Goal: Task Accomplishment & Management: Complete application form

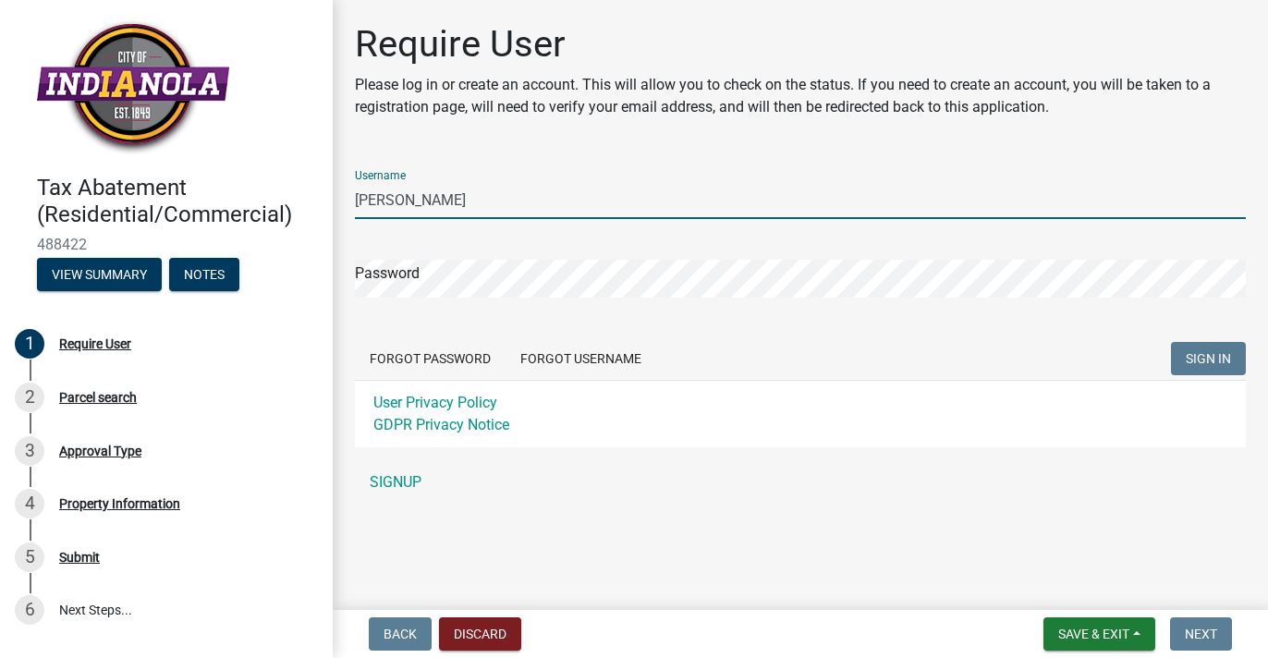
type input "[PERSON_NAME]"
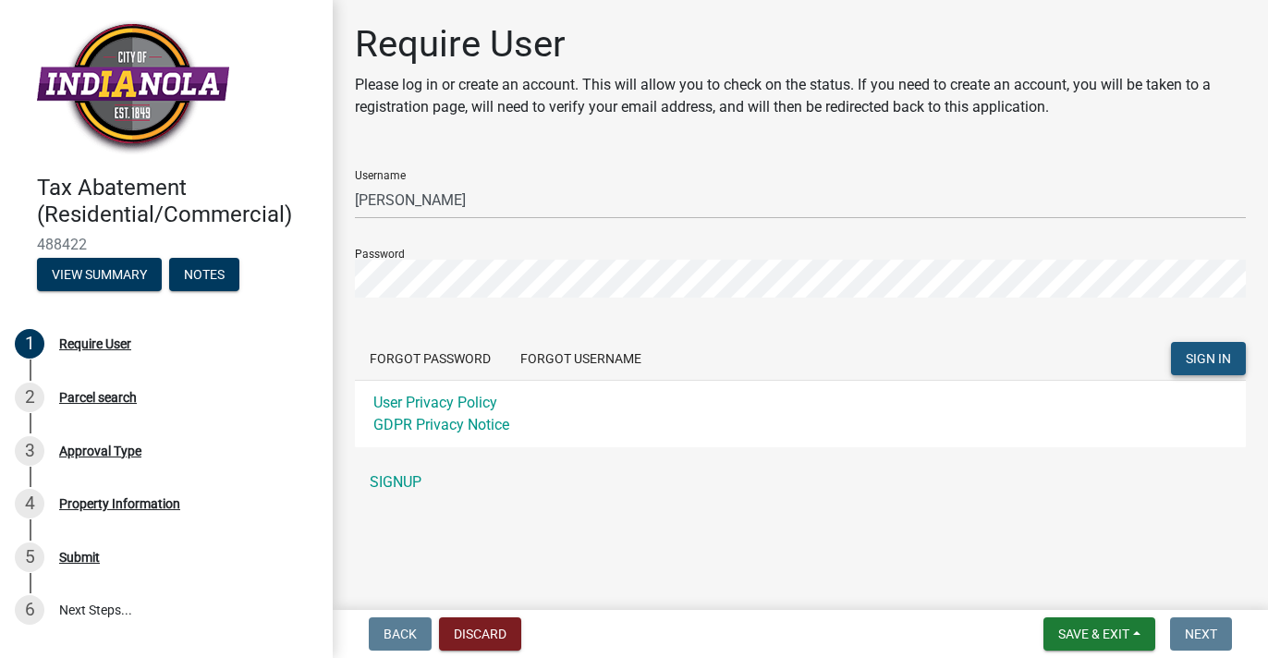
click at [1202, 355] on span "SIGN IN" at bounding box center [1208, 358] width 45 height 15
click at [401, 479] on link "SIGNUP" at bounding box center [800, 482] width 891 height 37
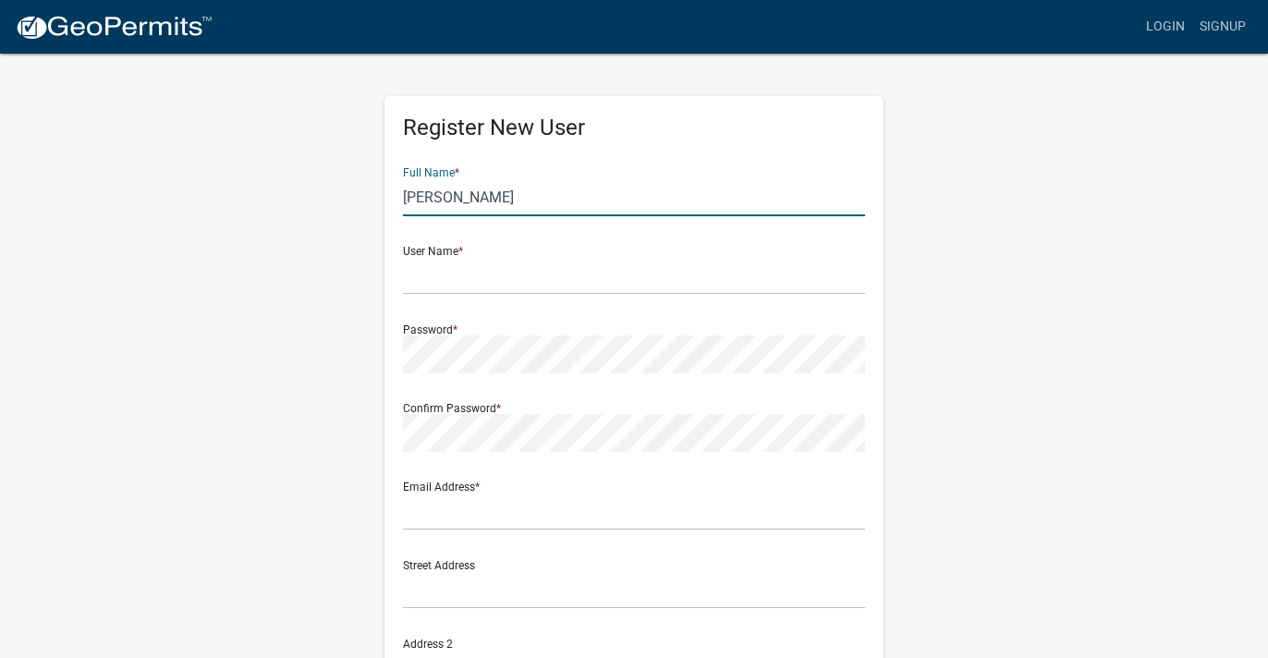
type input "[PERSON_NAME]"
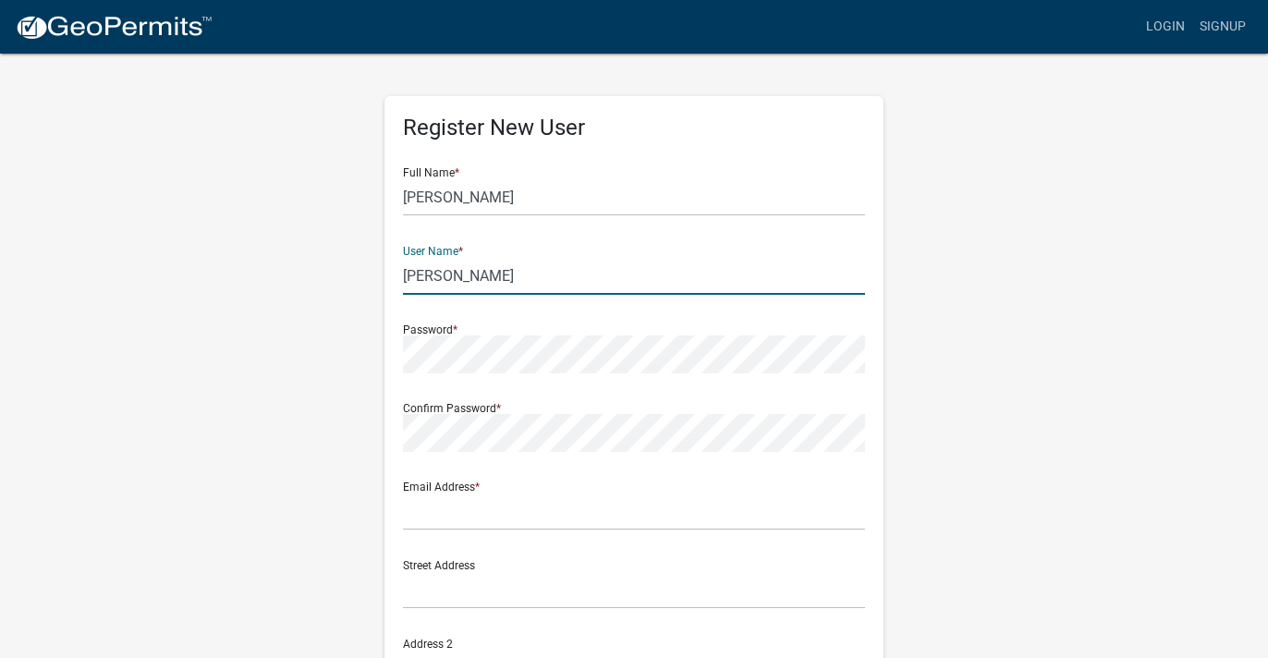
type input "[PERSON_NAME]"
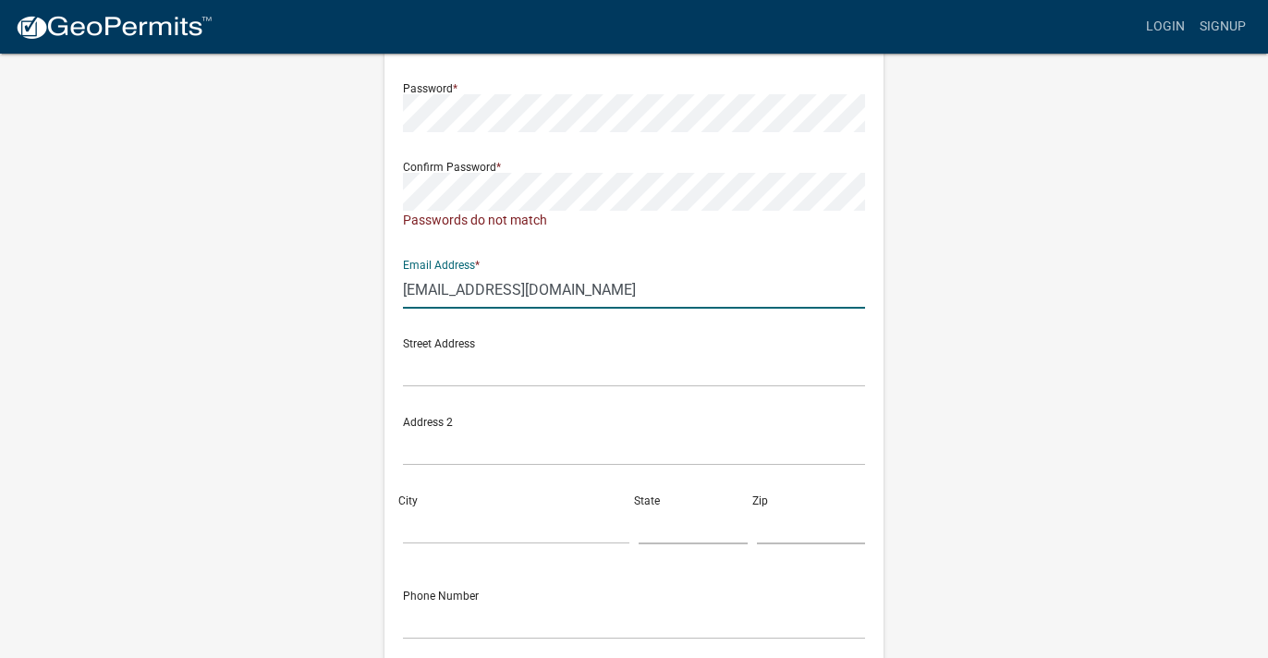
scroll to position [247, 0]
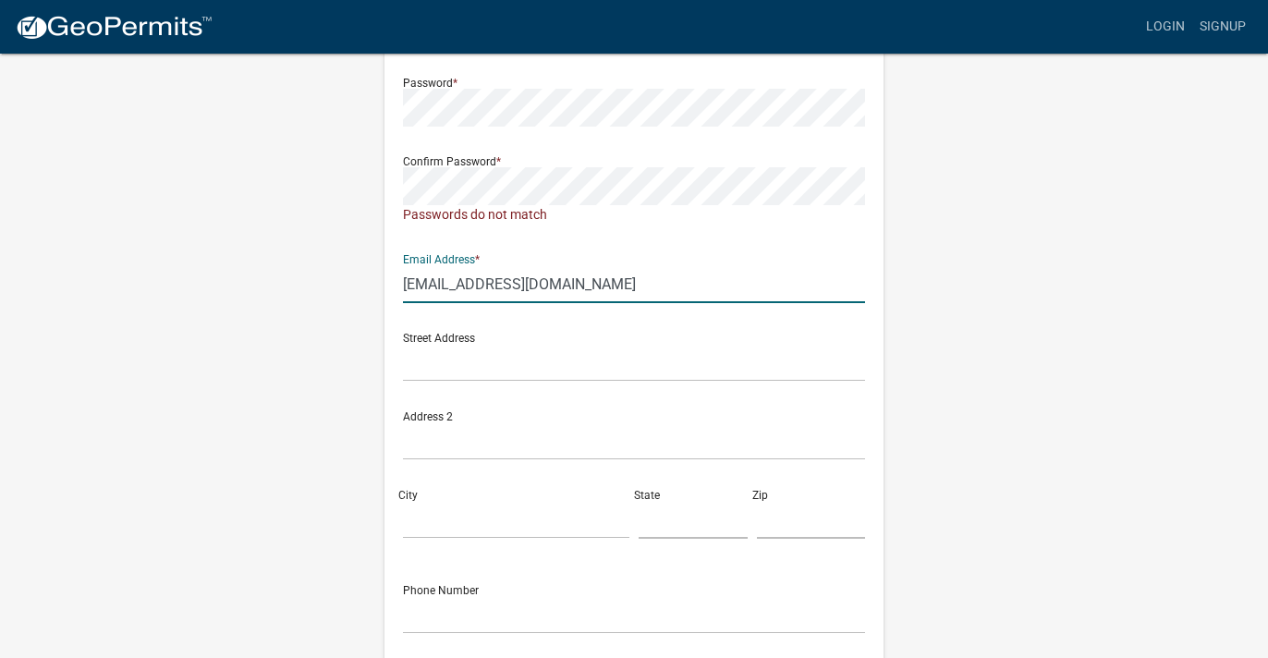
type input "[EMAIL_ADDRESS][DOMAIN_NAME]"
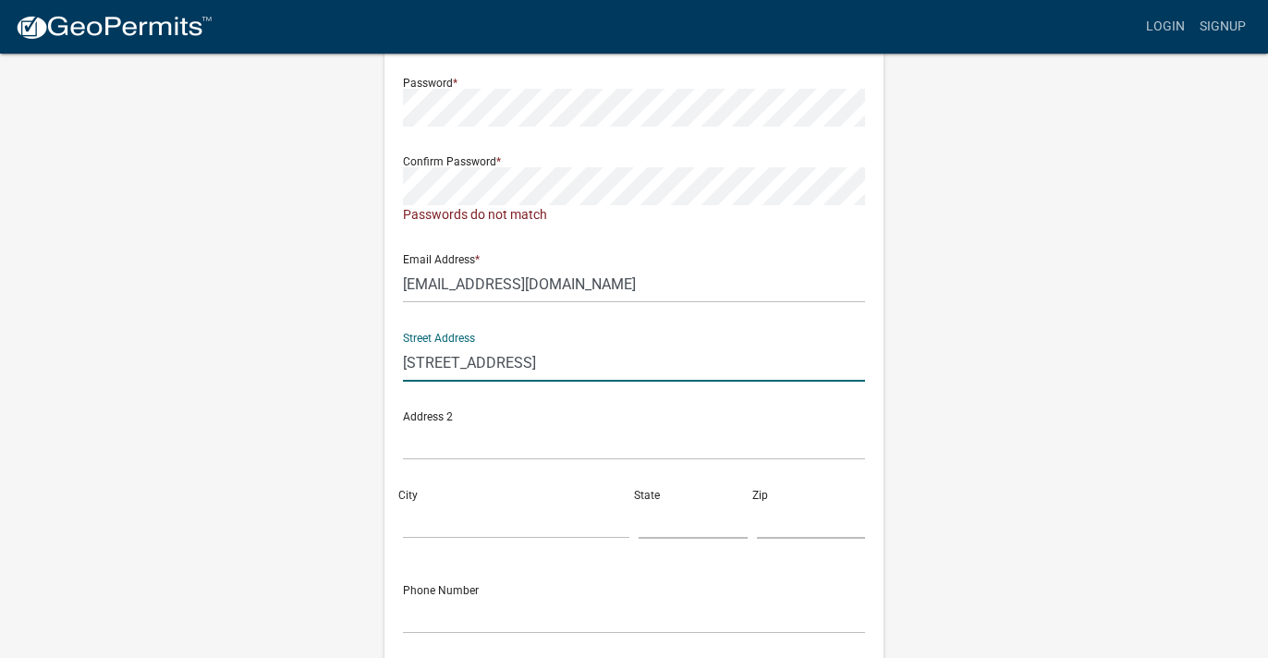
type input "[STREET_ADDRESS]"
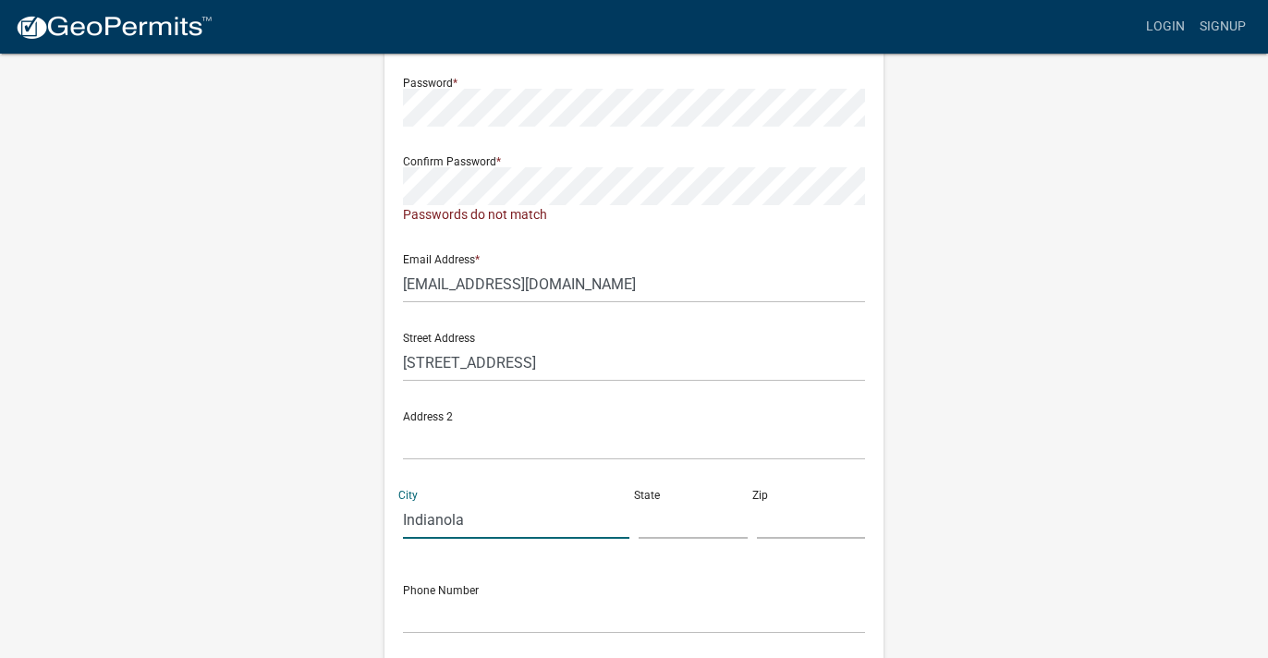
type input "Indianola"
type input "[US_STATE]"
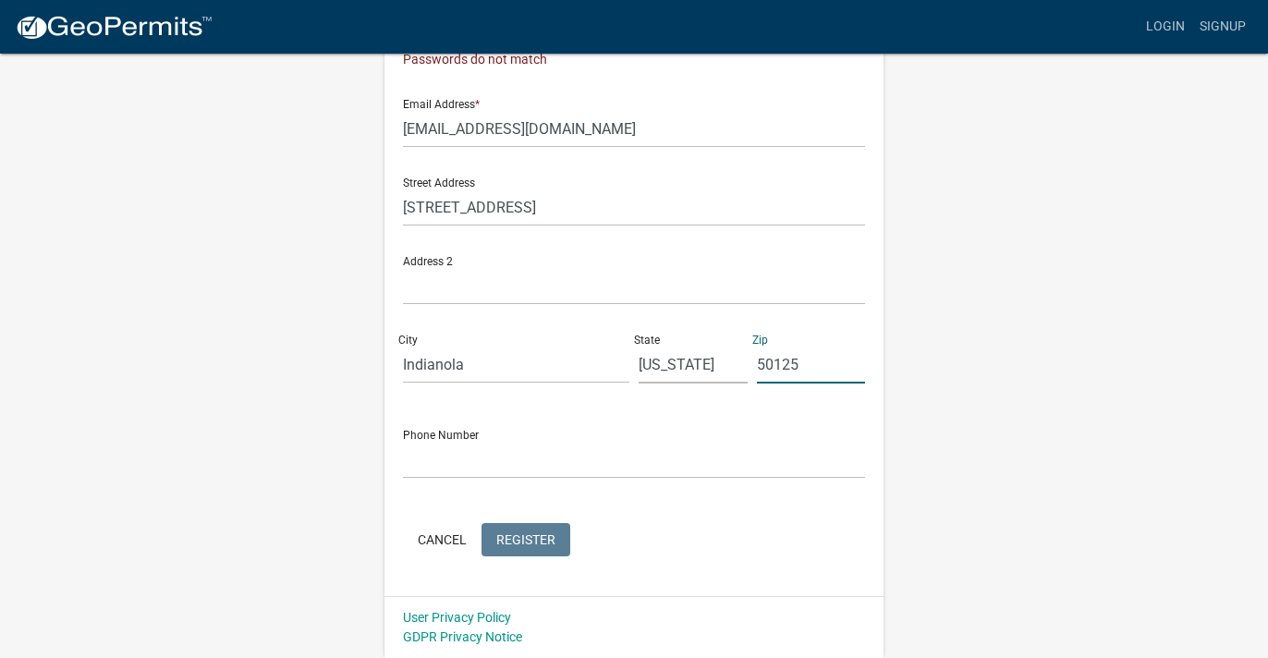
scroll to position [401, 0]
type input "50125"
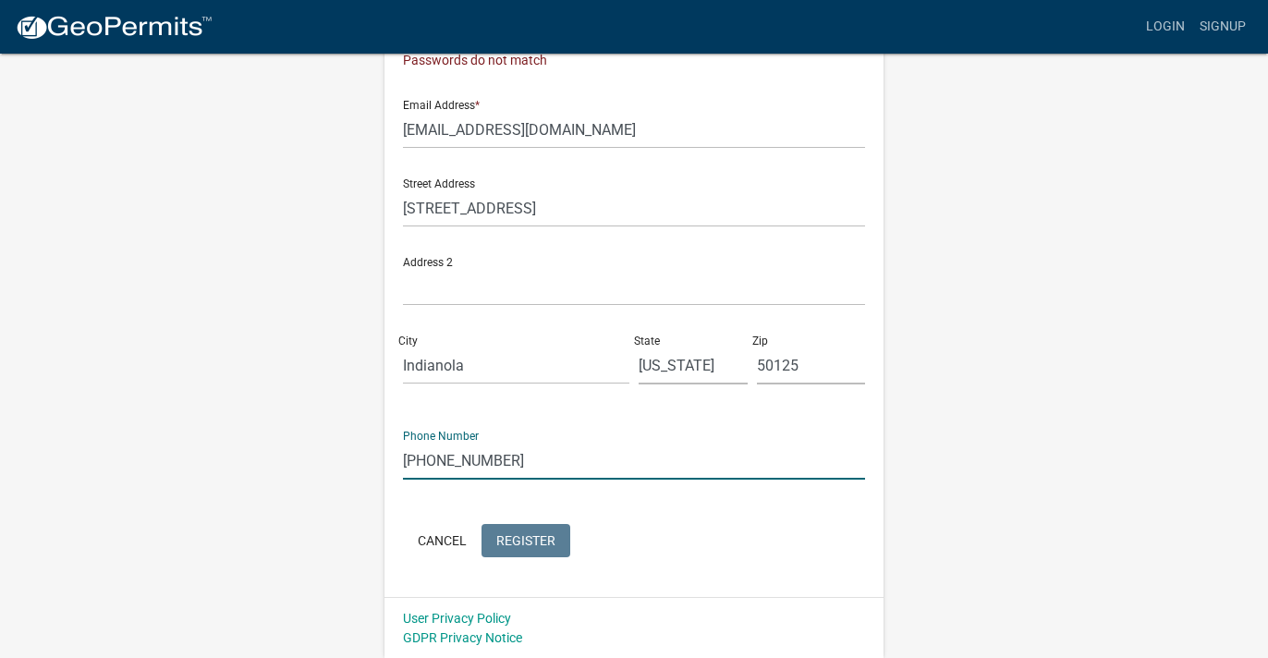
type input "[PHONE_NUMBER]"
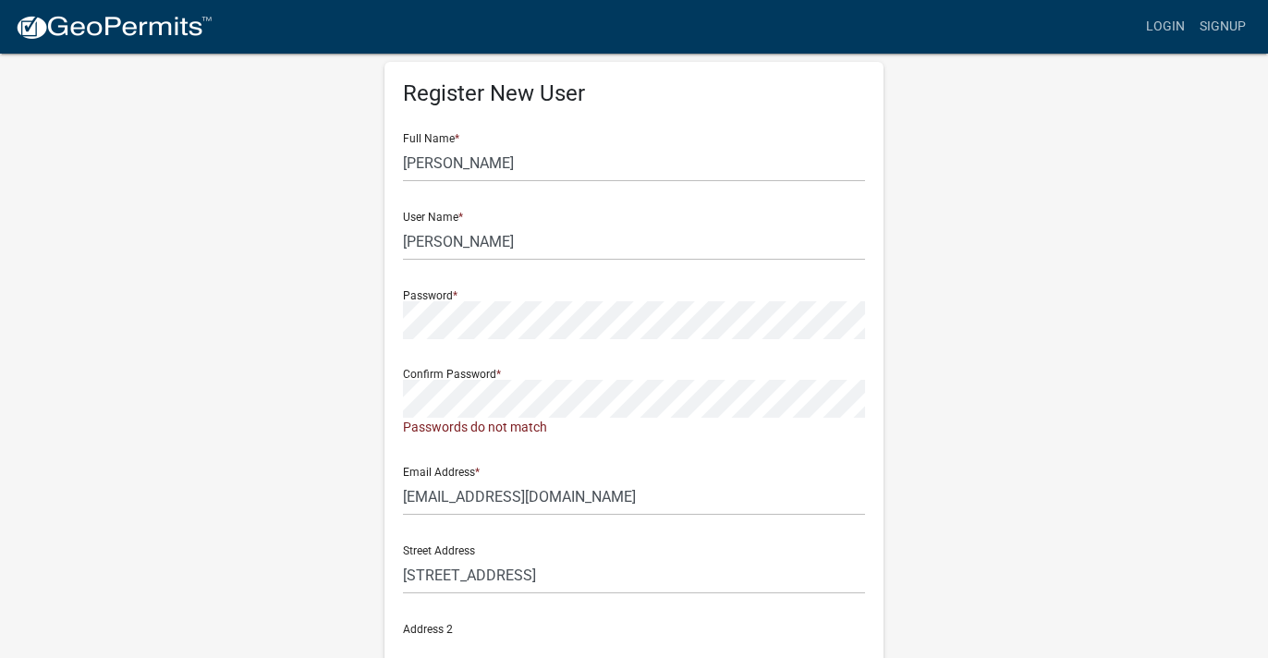
scroll to position [31, 0]
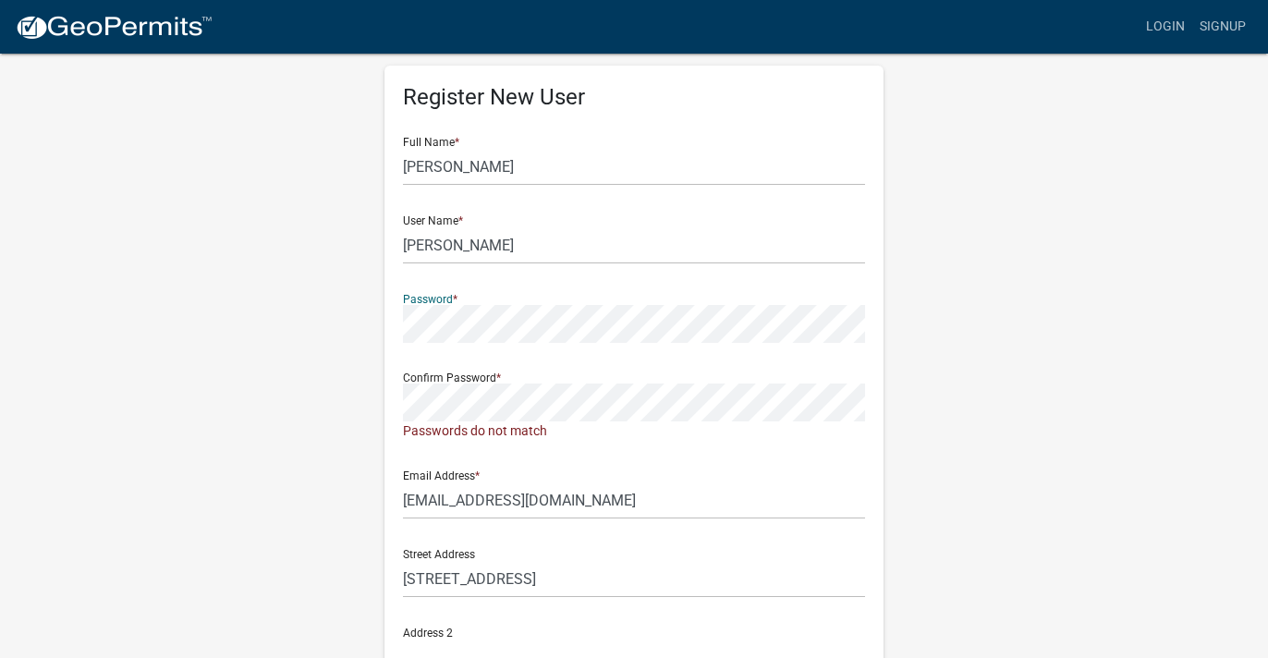
click at [362, 311] on div "Register New User Full Name * [PERSON_NAME] User Name * [PERSON_NAME] Password …" at bounding box center [634, 525] width 1054 height 1008
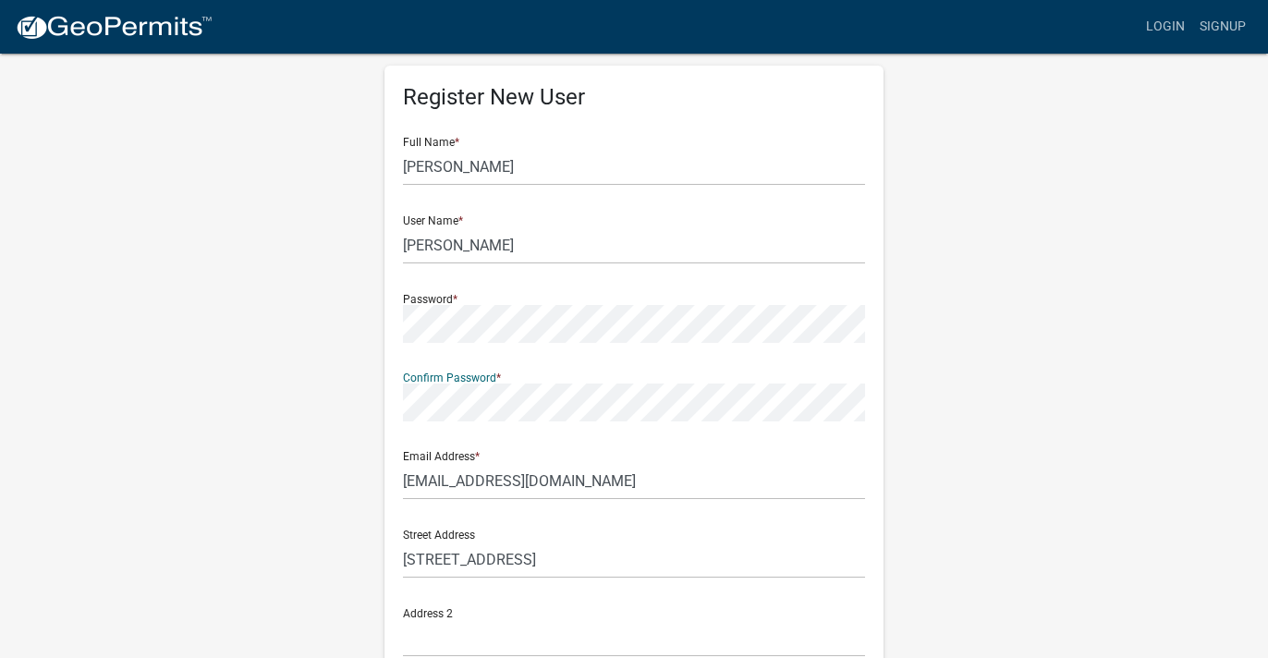
click at [373, 394] on div "Register New User Full Name * [PERSON_NAME] User Name * [PERSON_NAME] Password …" at bounding box center [634, 515] width 527 height 989
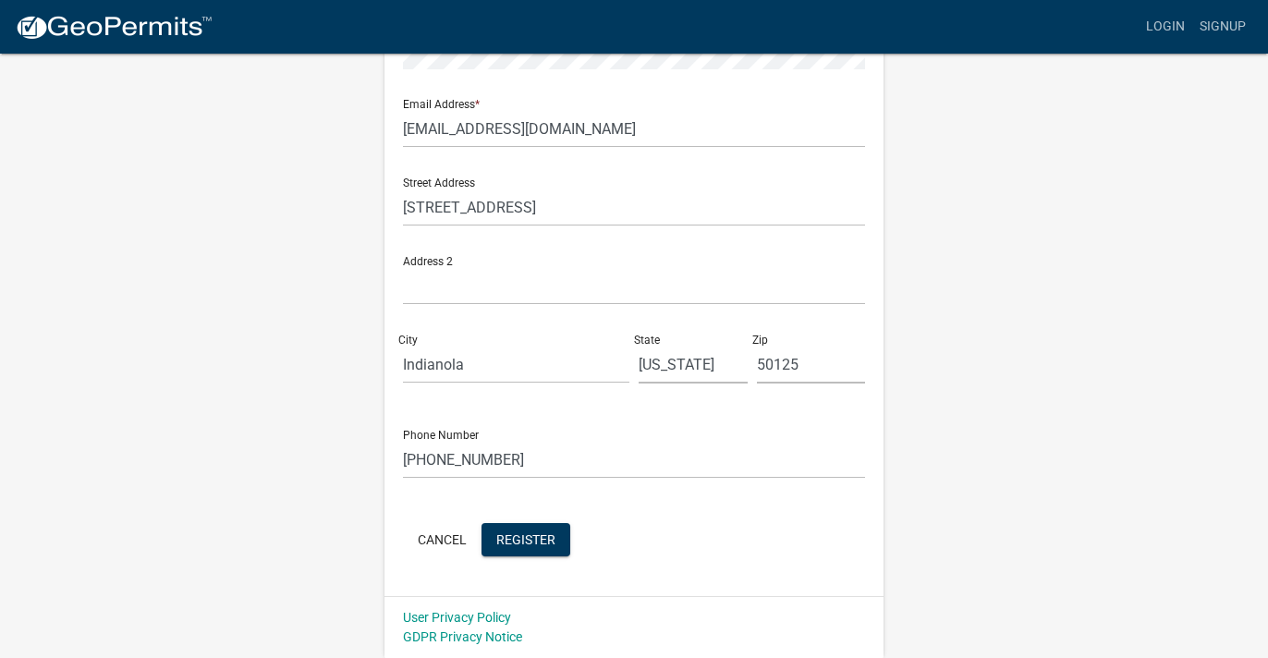
scroll to position [382, 0]
click at [525, 540] on span "Register" at bounding box center [525, 539] width 59 height 15
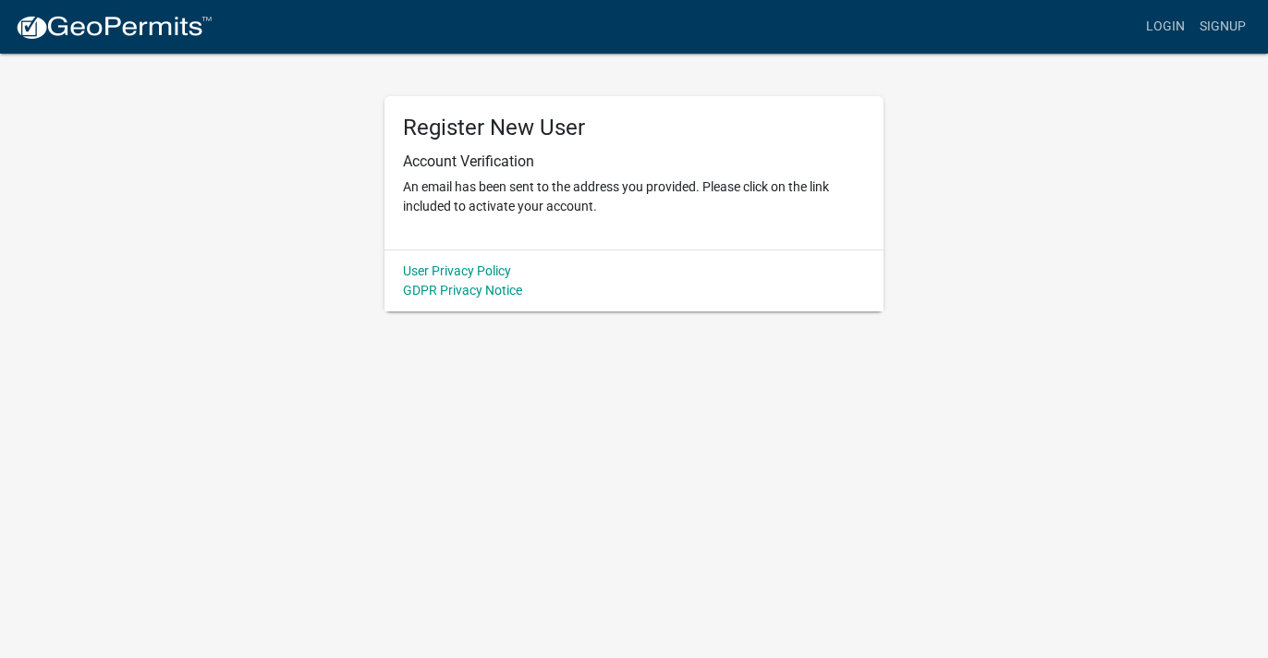
scroll to position [0, 0]
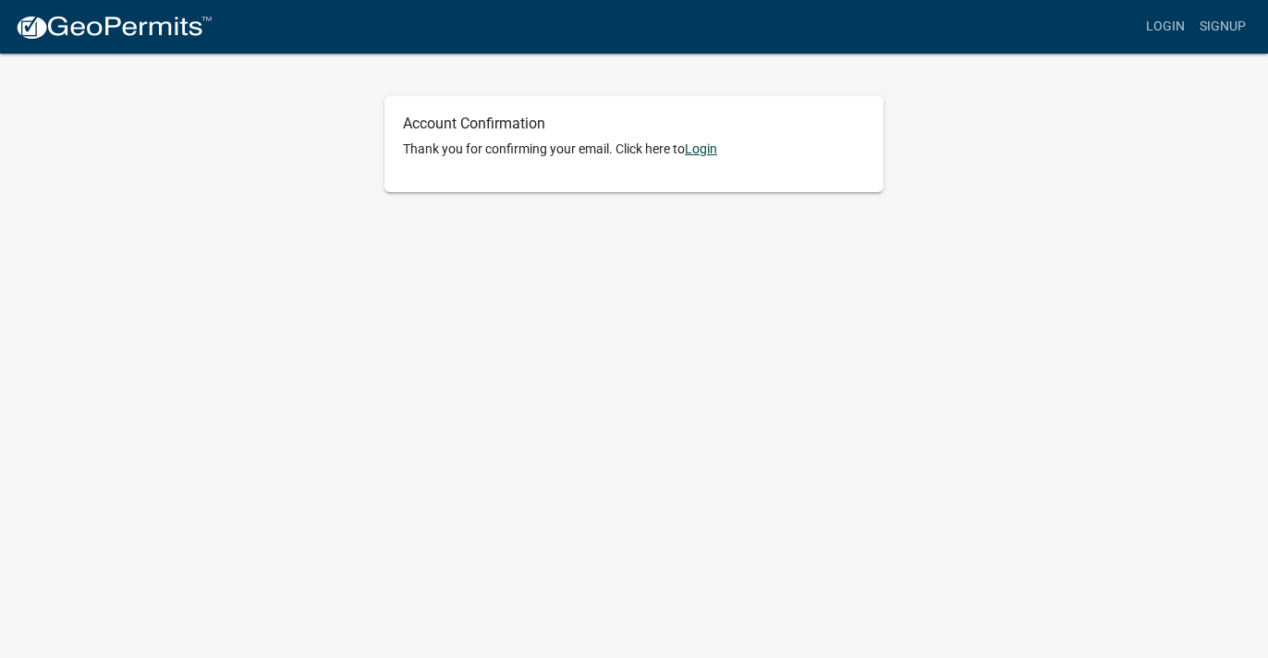
click at [706, 147] on link "Login" at bounding box center [701, 148] width 32 height 15
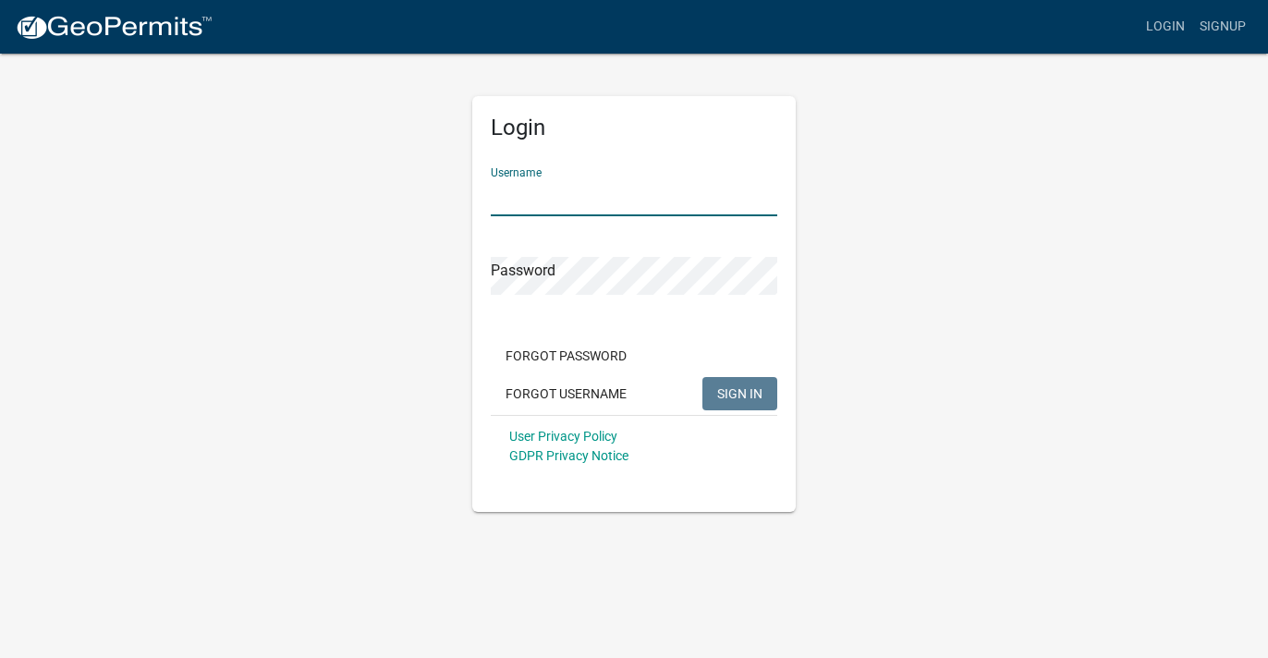
type input "[PERSON_NAME]"
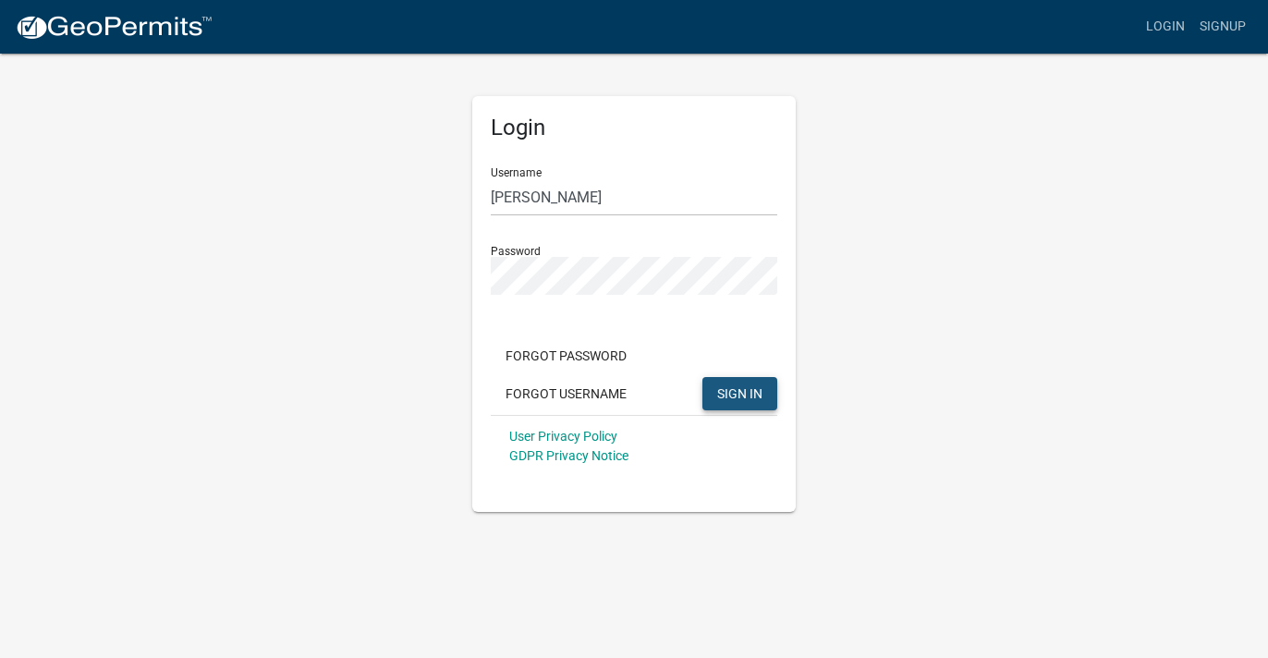
click at [745, 392] on span "SIGN IN" at bounding box center [739, 392] width 45 height 15
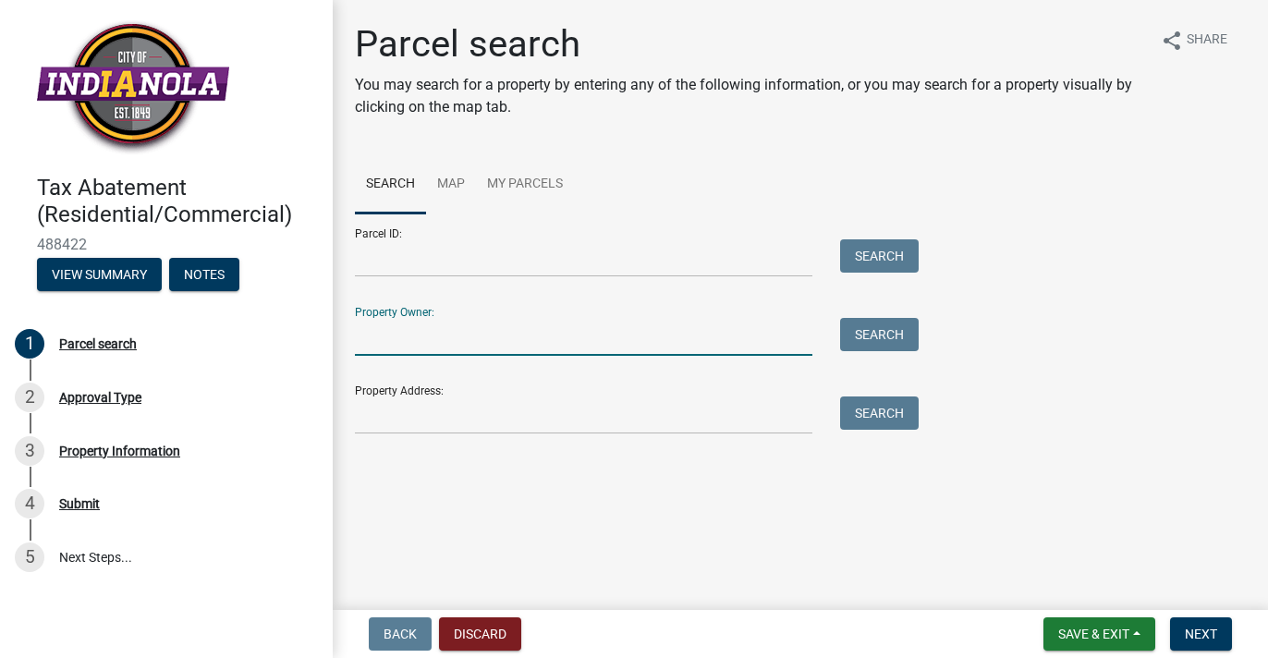
click at [411, 337] on input "Property Owner:" at bounding box center [584, 337] width 458 height 38
type input "[PERSON_NAME]"
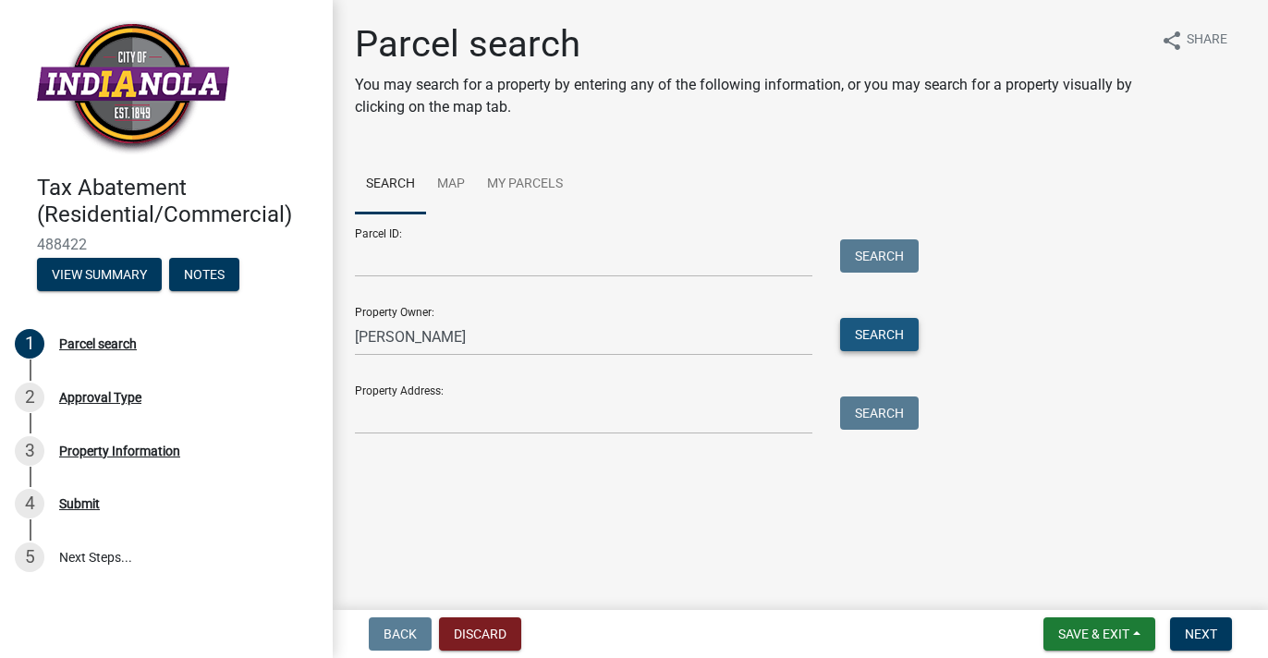
click at [881, 333] on button "Search" at bounding box center [879, 334] width 79 height 33
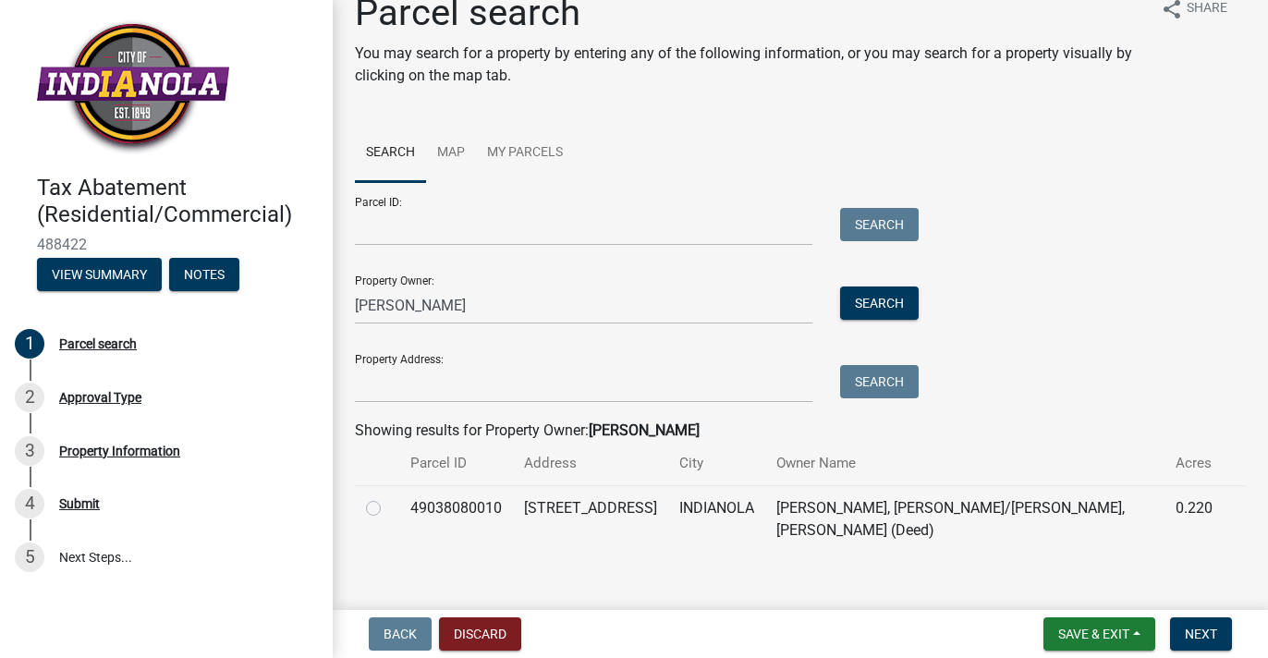
scroll to position [31, 0]
click at [388, 498] on label at bounding box center [388, 498] width 0 height 0
click at [388, 504] on input "radio" at bounding box center [394, 504] width 12 height 12
radio input "true"
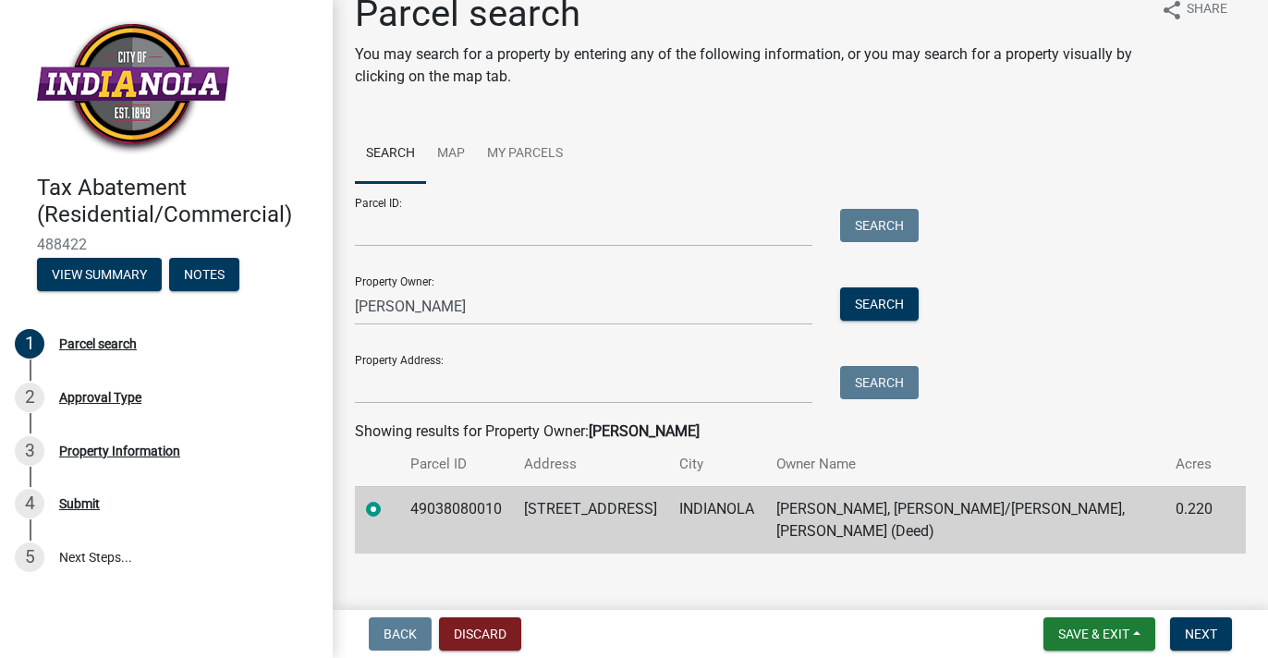
scroll to position [0, 0]
click at [1081, 630] on span "Save & Exit" at bounding box center [1093, 634] width 71 height 15
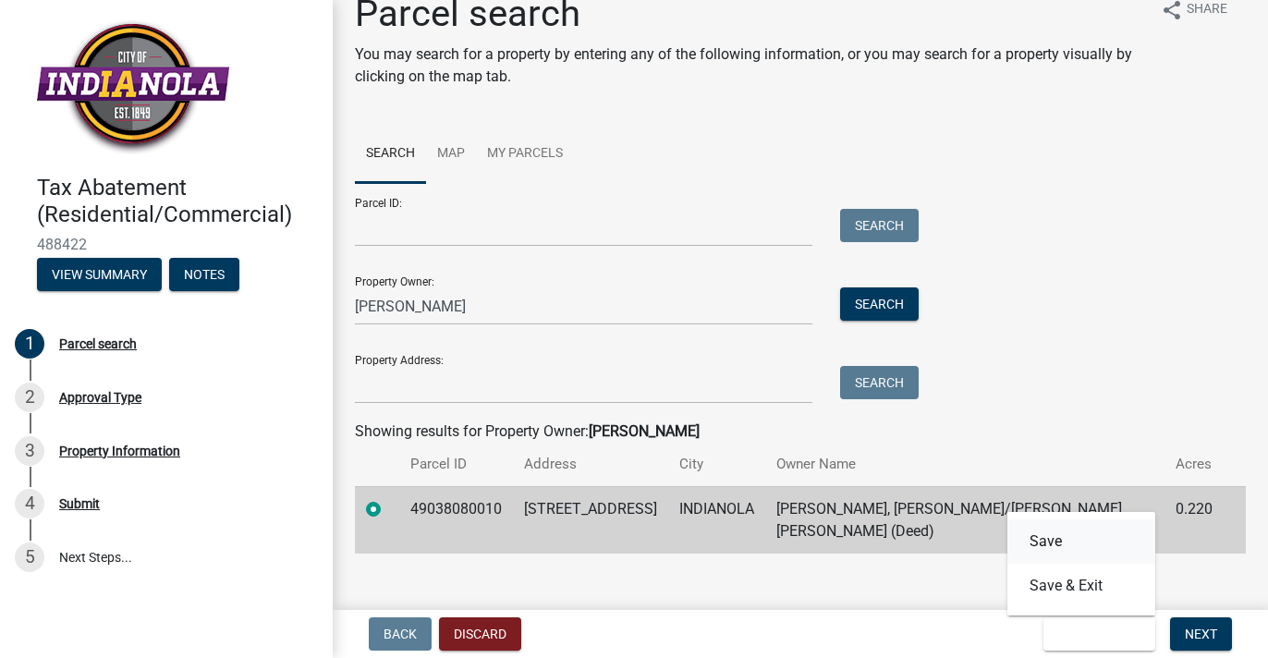
click at [1046, 544] on button "Save" at bounding box center [1082, 541] width 148 height 44
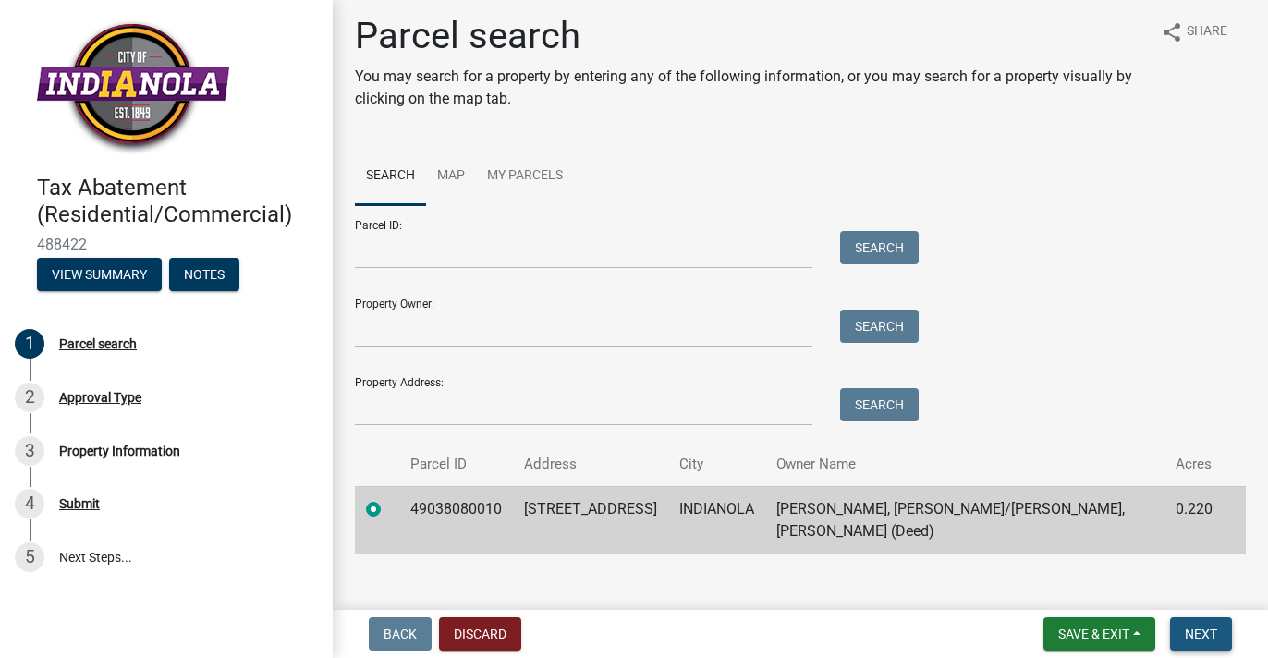
click at [1202, 635] on span "Next" at bounding box center [1201, 634] width 32 height 15
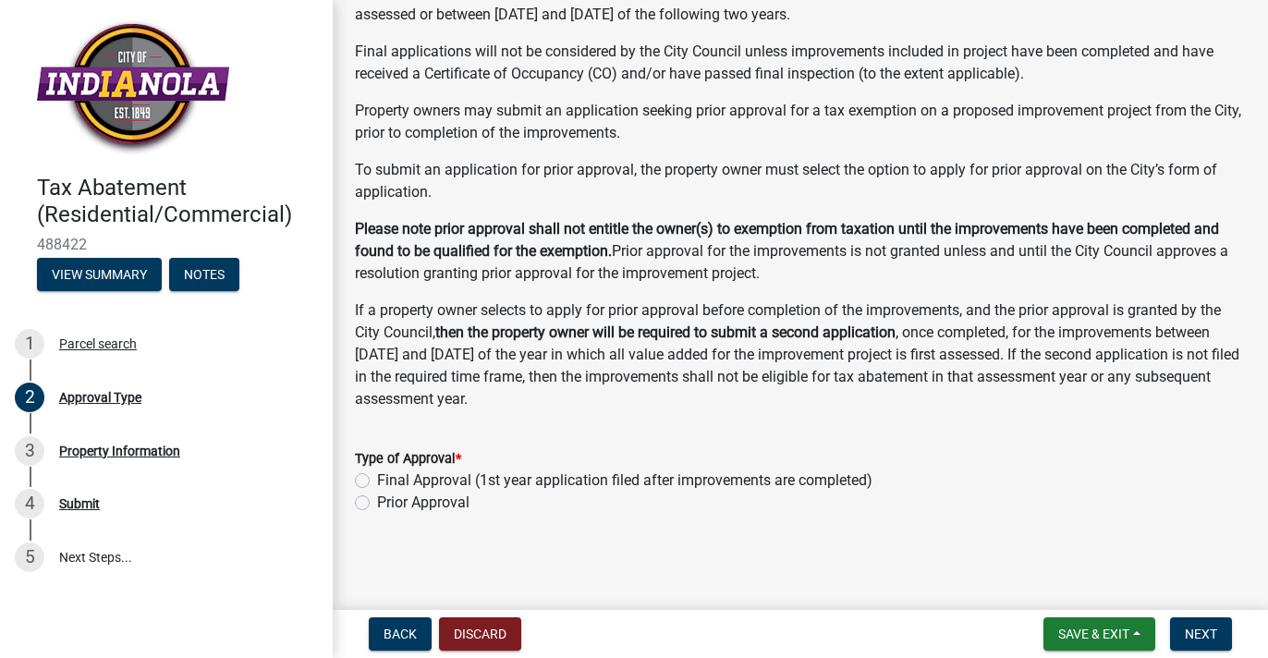
click at [377, 480] on label "Final Approval (1st year application filed after improvements are completed)" at bounding box center [624, 481] width 495 height 22
click at [377, 480] on input "Final Approval (1st year application filed after improvements are completed)" at bounding box center [383, 476] width 12 height 12
radio input "true"
click at [1203, 631] on span "Next" at bounding box center [1201, 634] width 32 height 15
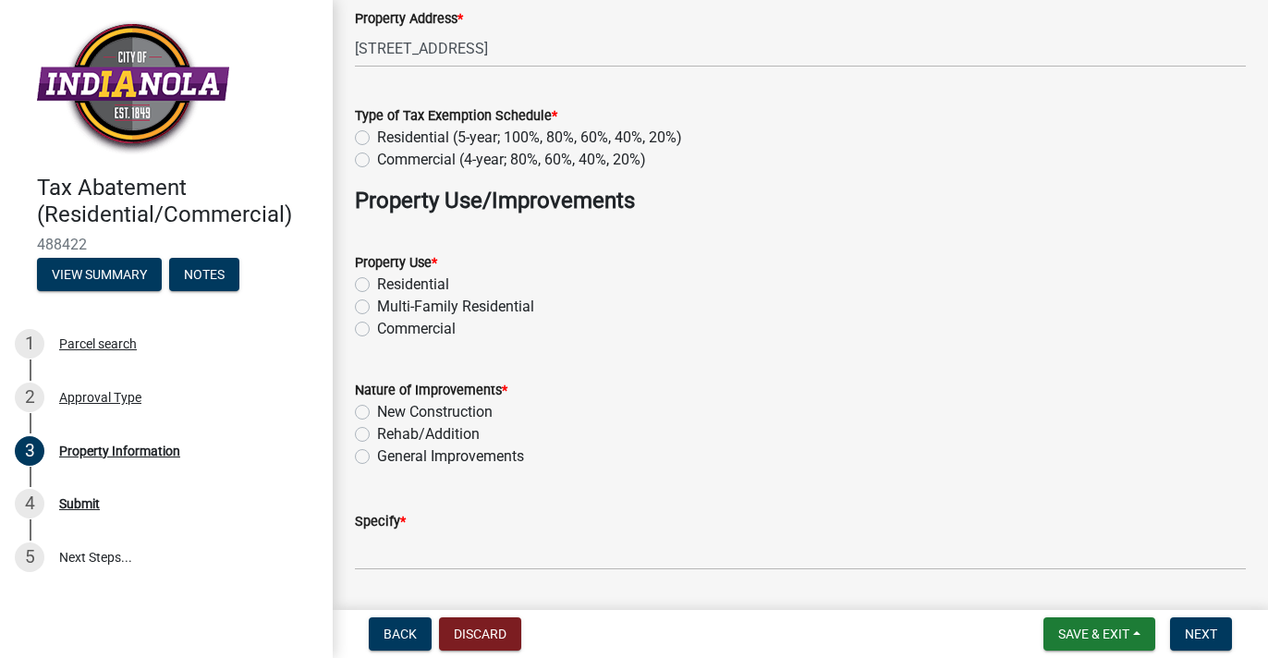
click at [377, 133] on label "Residential (5-year; 100%, 80%, 60%, 40%, 20%)" at bounding box center [529, 138] width 305 height 22
click at [377, 133] on input "Residential (5-year; 100%, 80%, 60%, 40%, 20%)" at bounding box center [383, 133] width 12 height 12
radio input "true"
click at [377, 278] on label "Residential" at bounding box center [413, 285] width 72 height 22
click at [377, 278] on input "Residential" at bounding box center [383, 280] width 12 height 12
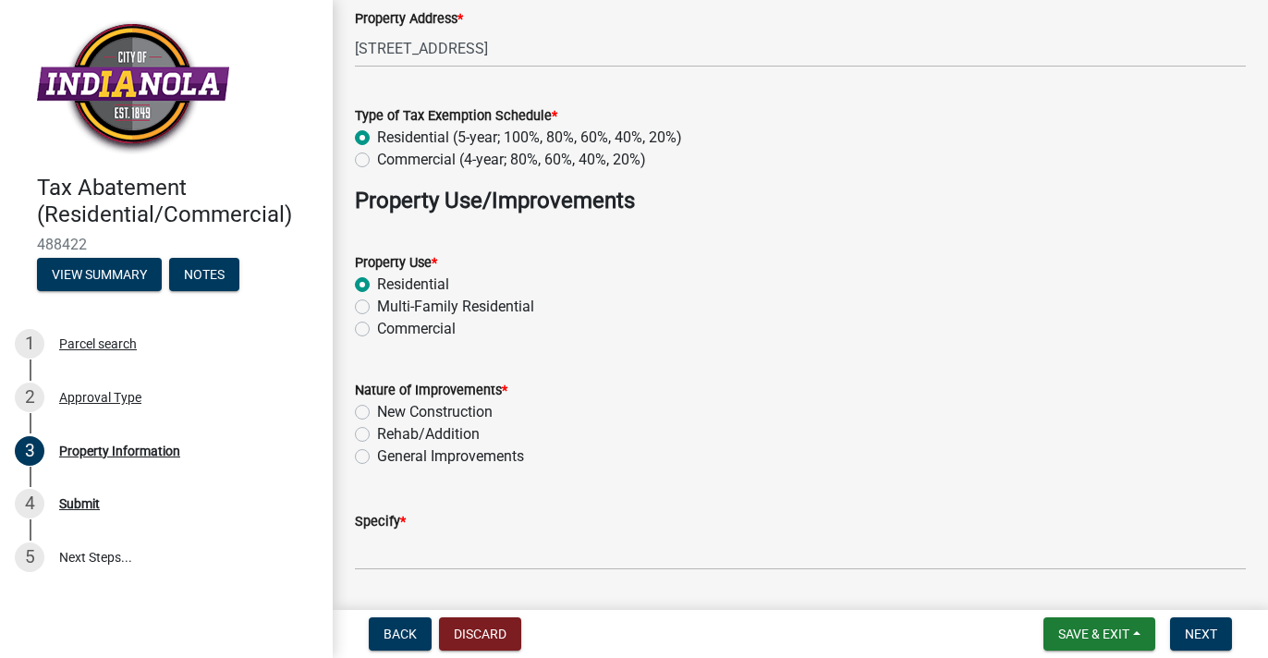
radio input "true"
click at [377, 408] on label "New Construction" at bounding box center [435, 412] width 116 height 22
click at [377, 408] on input "New Construction" at bounding box center [383, 407] width 12 height 12
radio input "true"
click at [1203, 634] on span "Next" at bounding box center [1201, 634] width 32 height 15
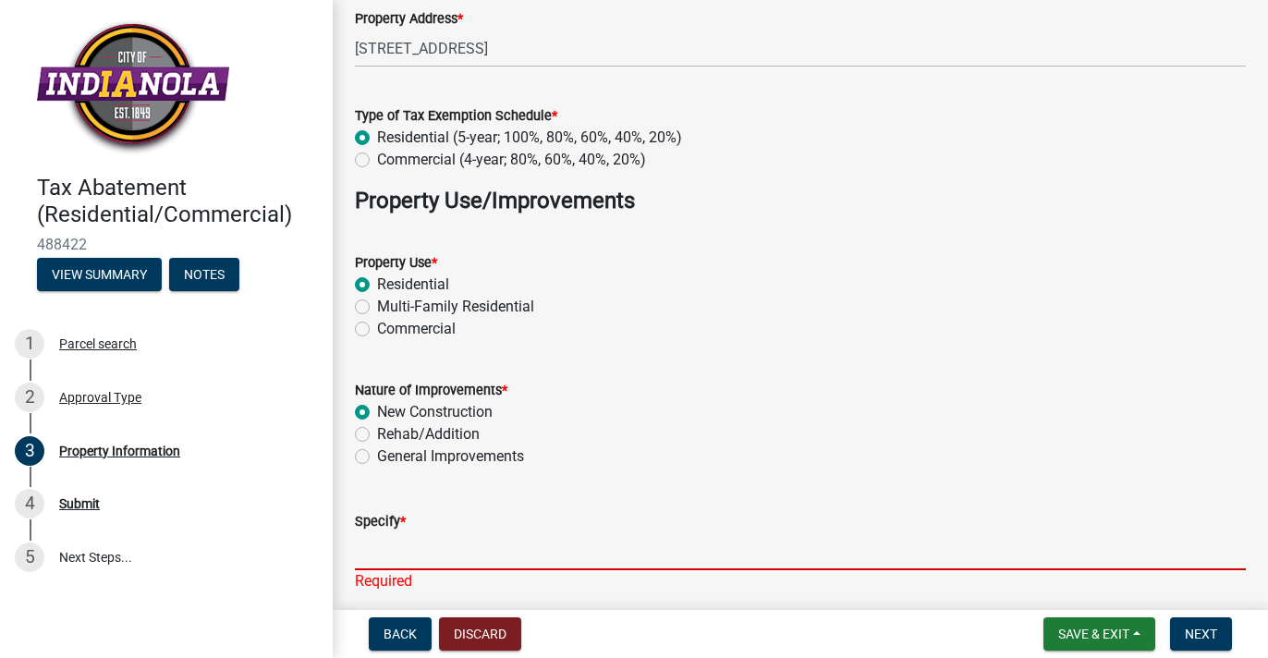
click at [382, 555] on input "Specify *" at bounding box center [800, 551] width 891 height 38
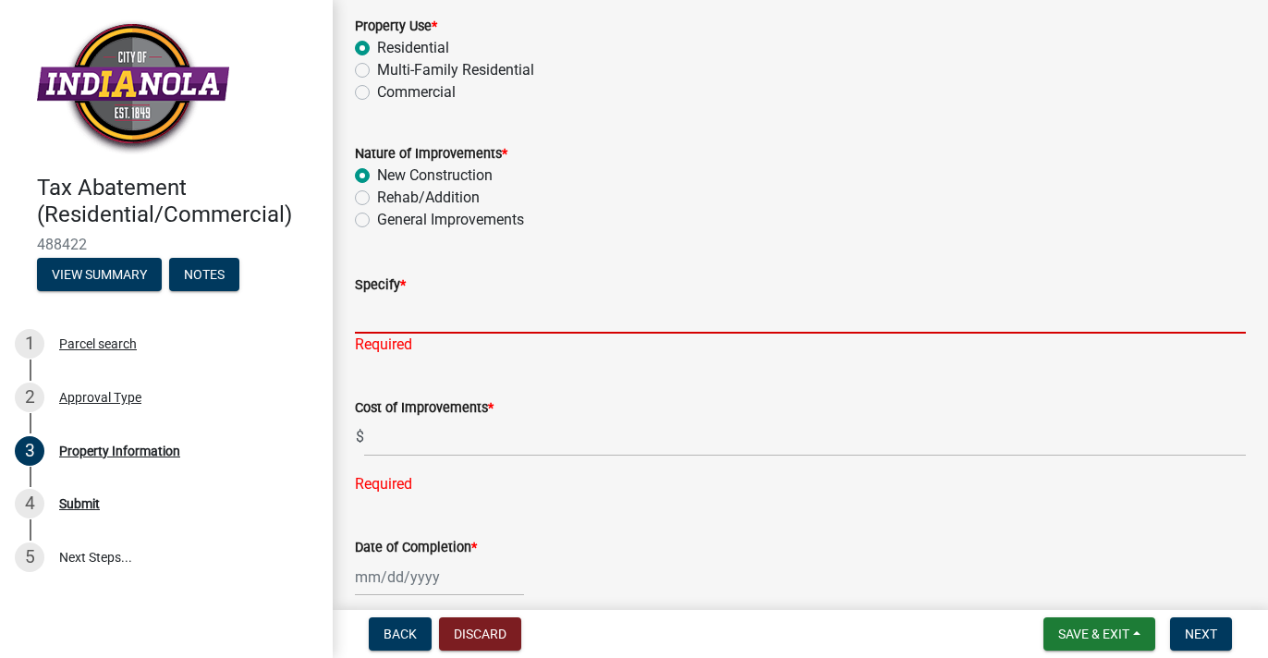
scroll to position [357, 0]
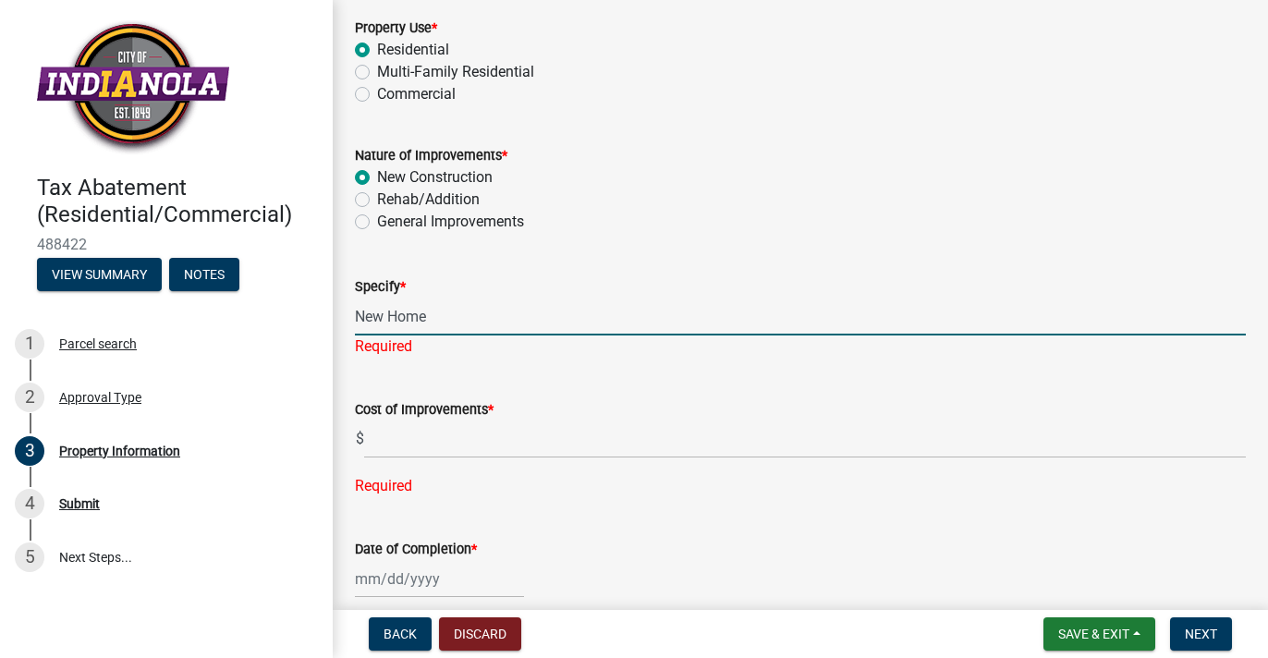
type input "New Home"
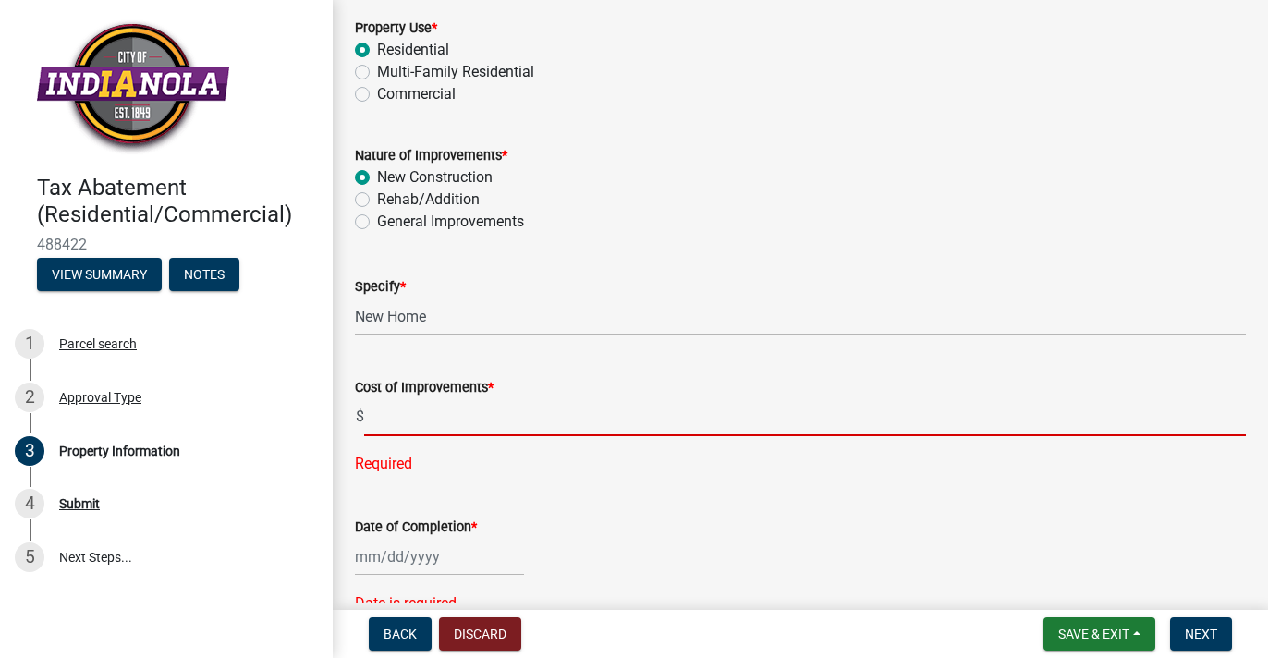
click at [386, 448] on div "Cost of Improvements * $ Required" at bounding box center [800, 412] width 891 height 125
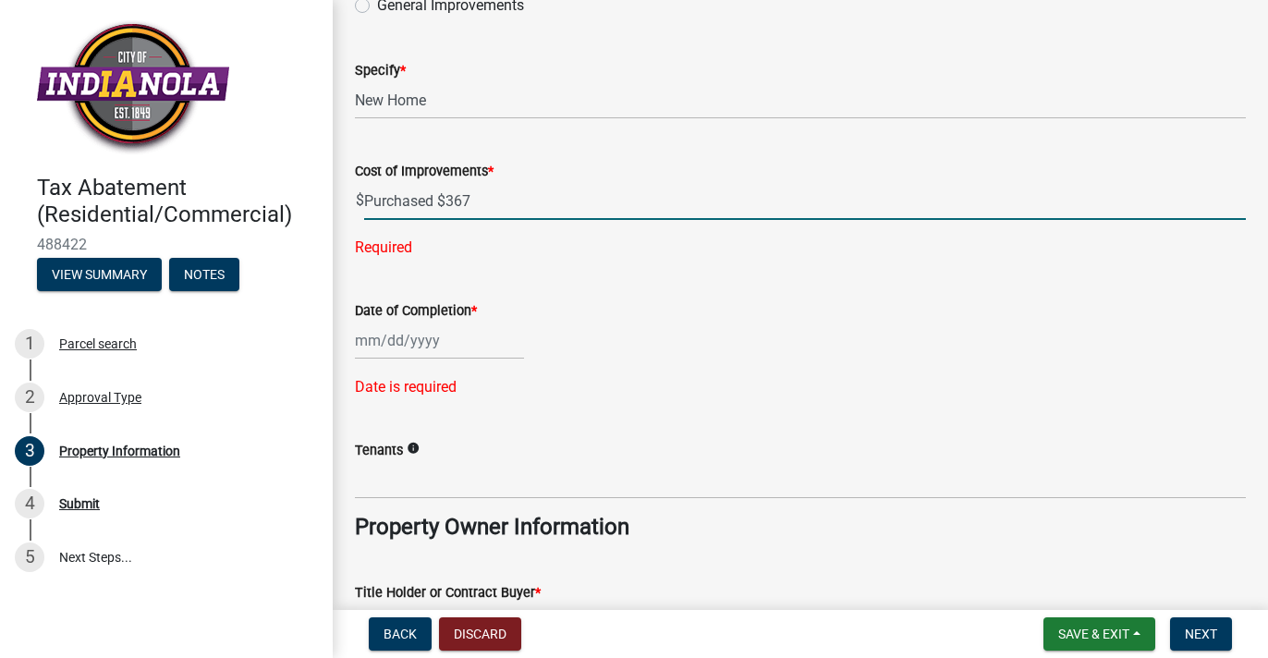
scroll to position [608, 0]
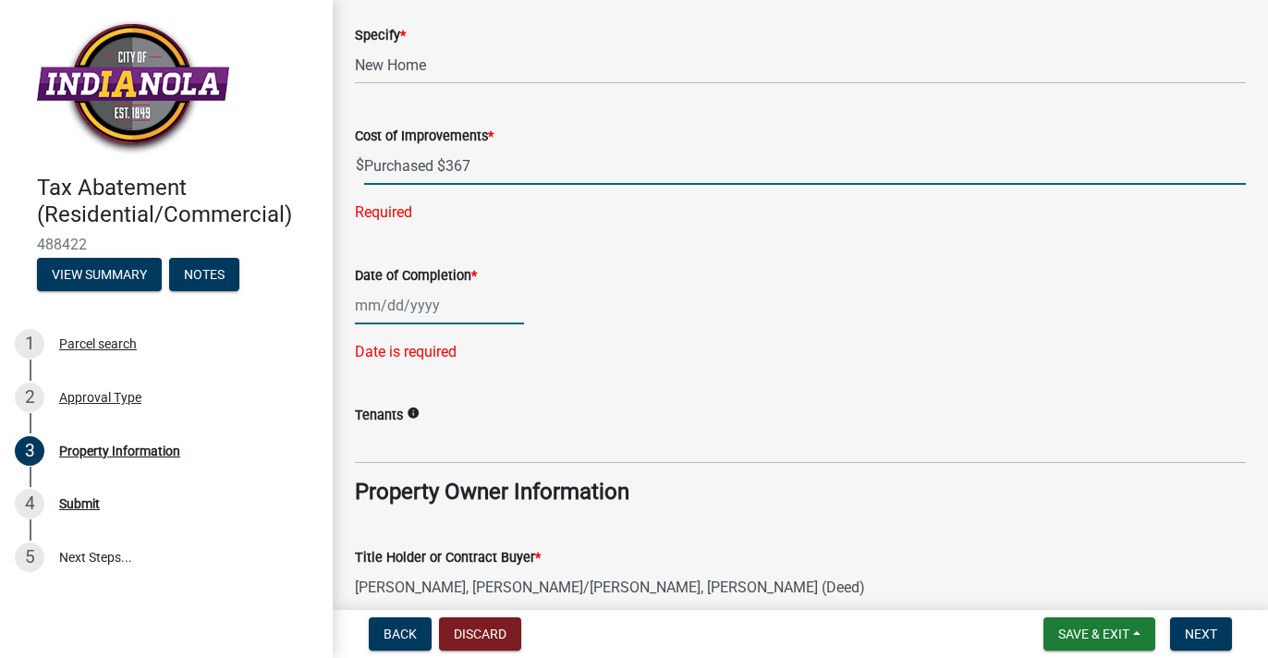
type input "367"
select select "10"
select select "2025"
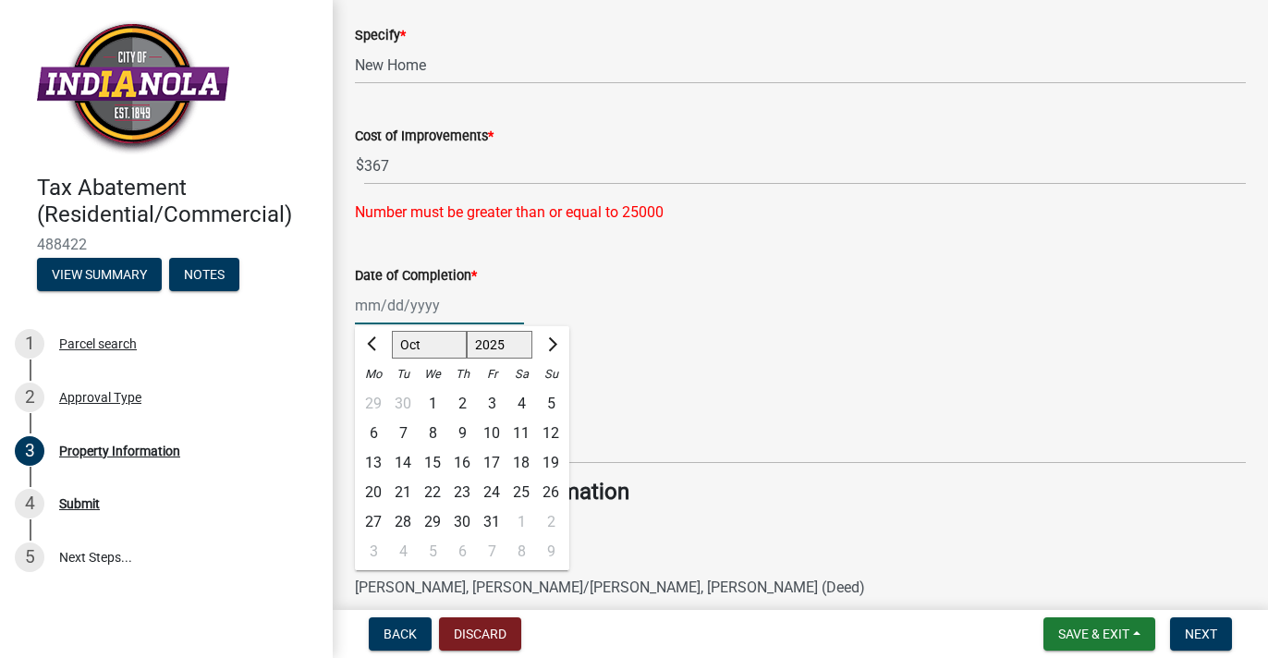
drag, startPoint x: 440, startPoint y: 307, endPoint x: 422, endPoint y: 307, distance: 17.6
click at [422, 307] on input "Date of Completion *" at bounding box center [439, 306] width 169 height 38
click at [373, 338] on span "Previous month" at bounding box center [374, 344] width 14 height 14
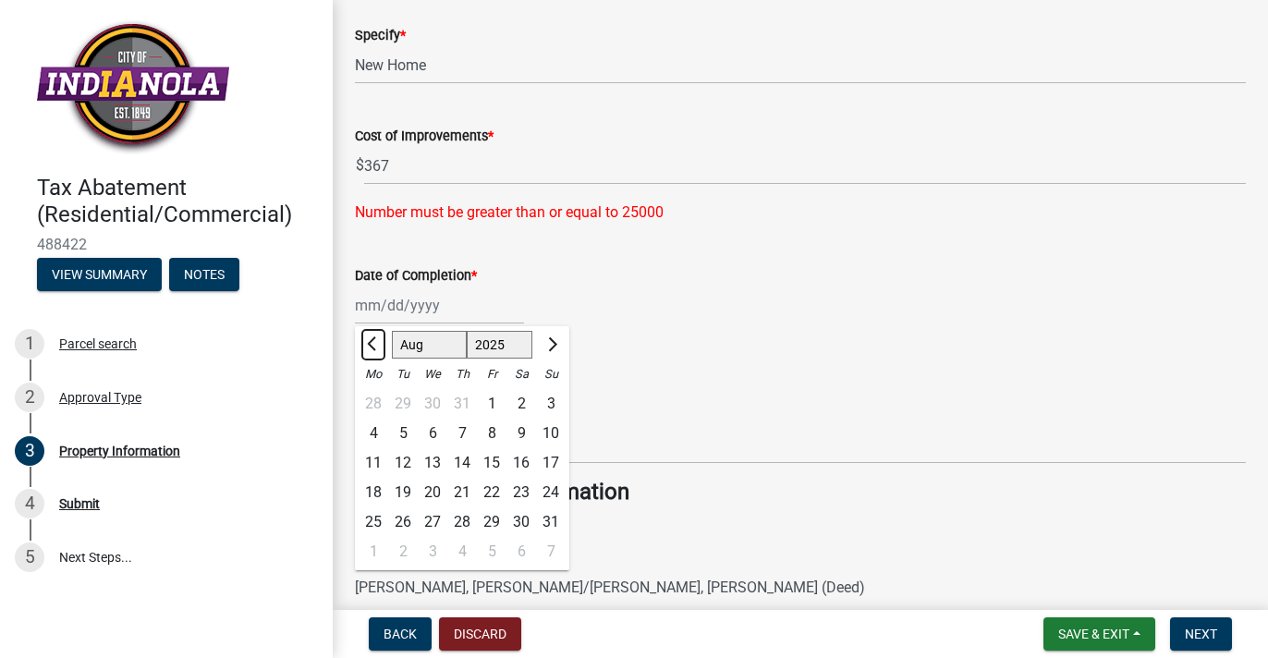
select select "7"
click at [433, 512] on div "30" at bounding box center [433, 522] width 30 height 30
type input "07/30/2025"
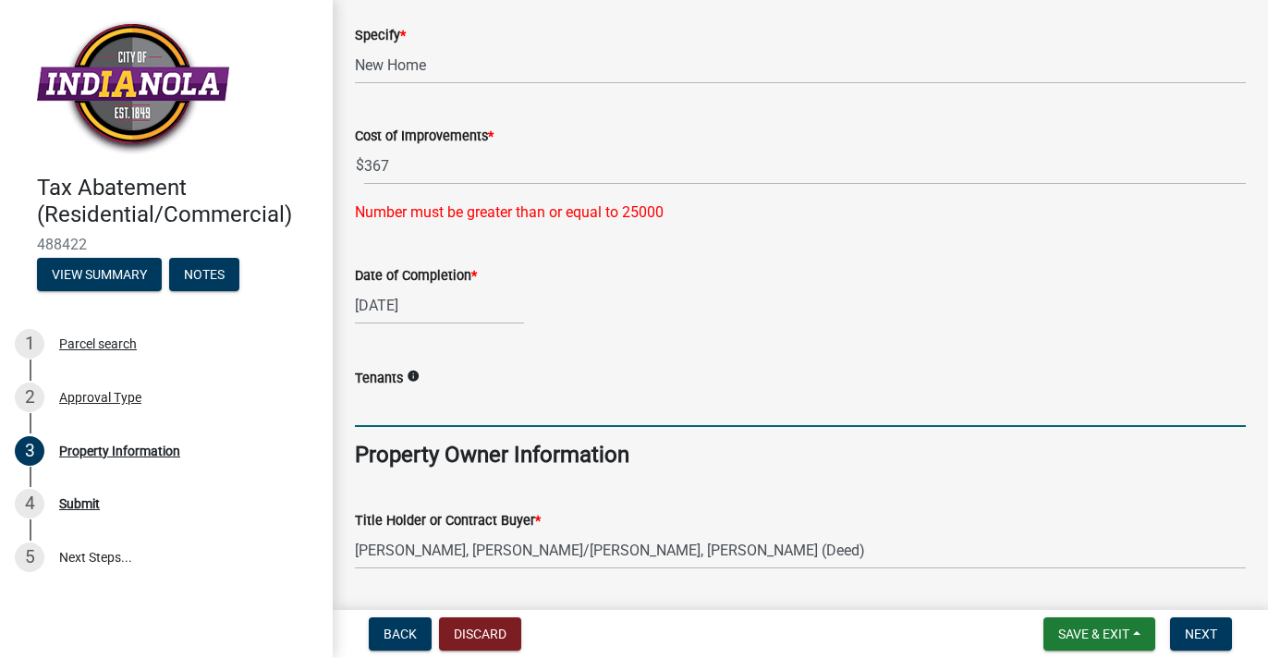
click at [377, 411] on input "Tenants" at bounding box center [800, 408] width 891 height 38
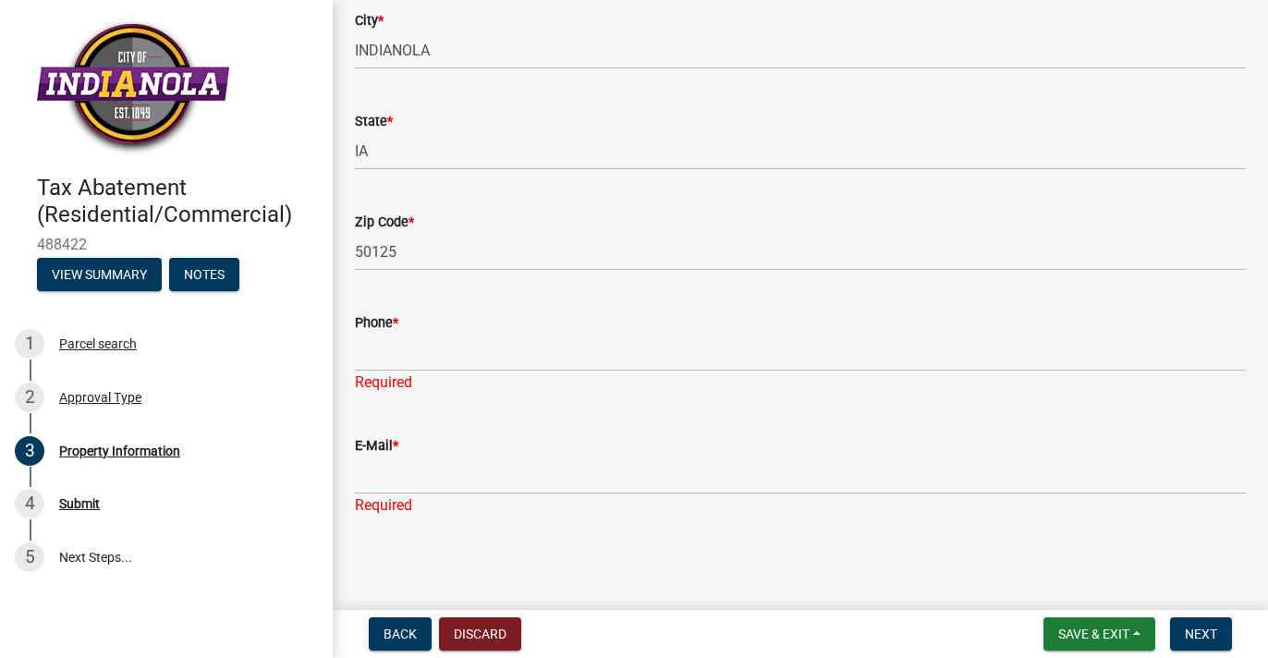
scroll to position [1309, 0]
type input "Owner"
click at [368, 338] on input "Phone *" at bounding box center [800, 354] width 891 height 38
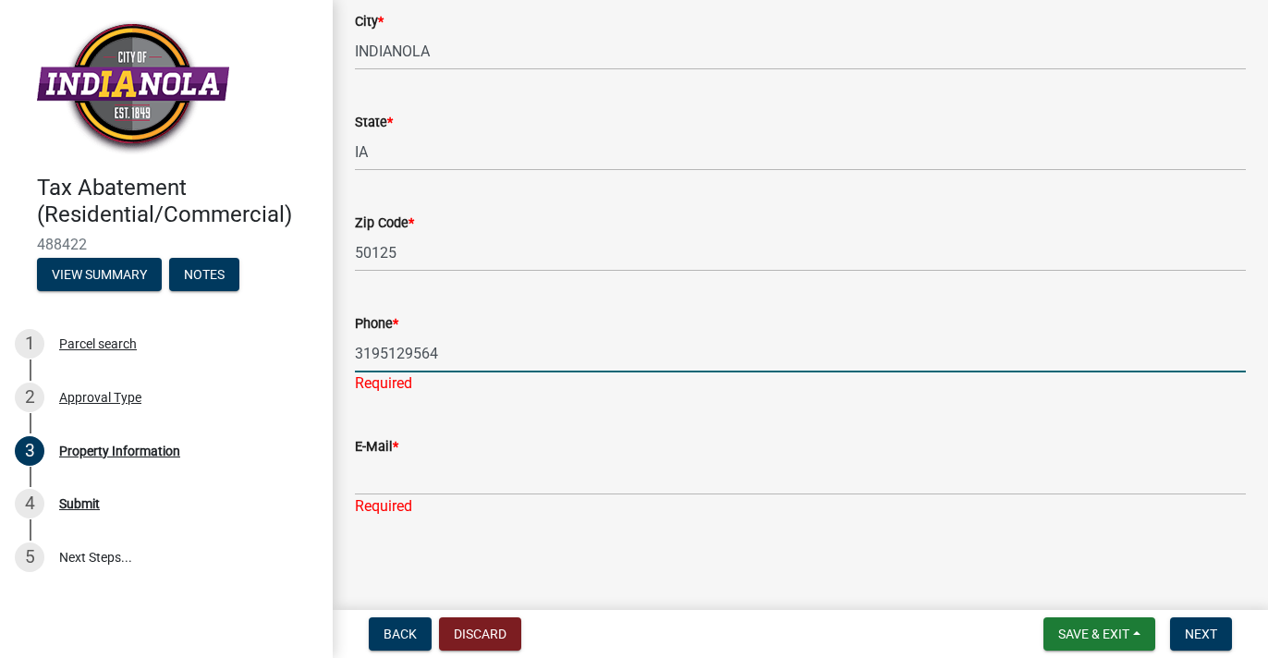
type input "3195129564"
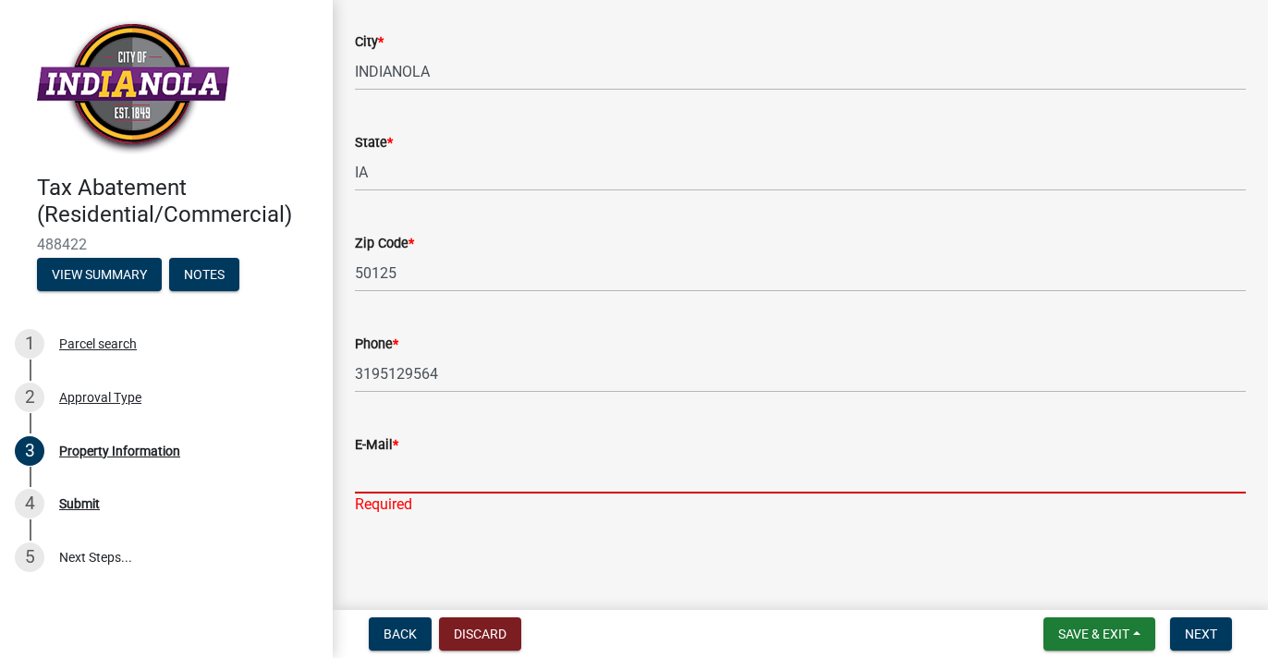
scroll to position [1287, 0]
click at [388, 480] on input "E-Mail *" at bounding box center [800, 477] width 891 height 38
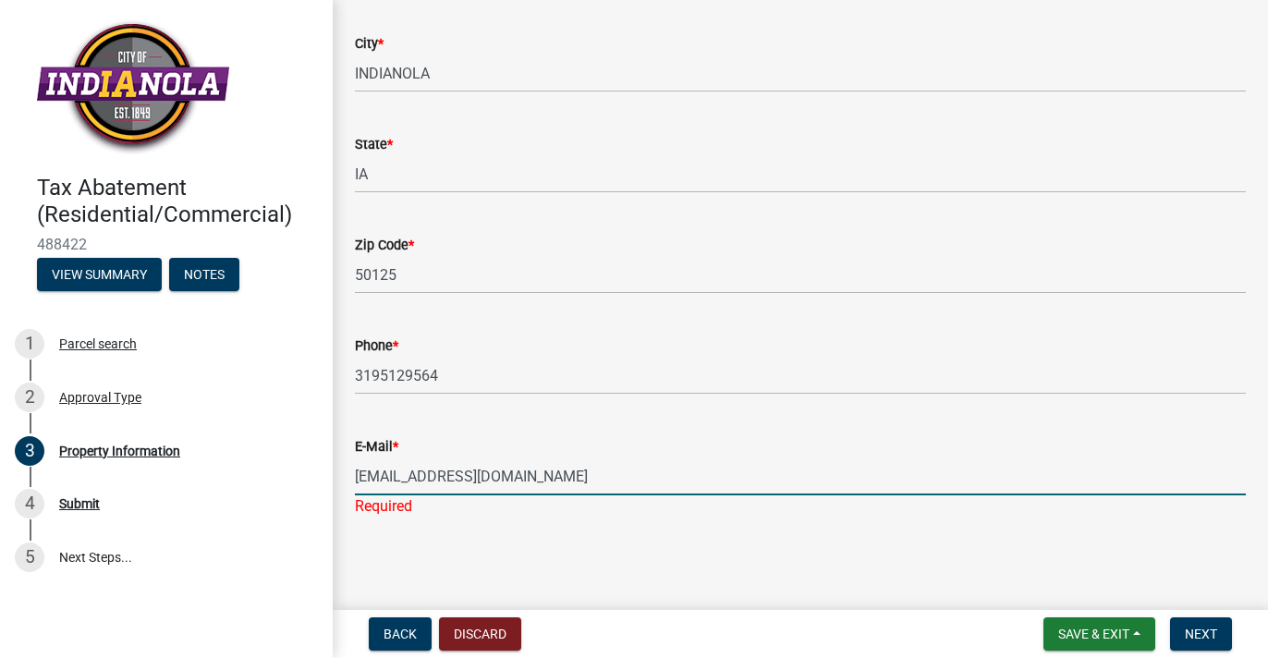
scroll to position [0, 0]
type input "[EMAIL_ADDRESS][DOMAIN_NAME]"
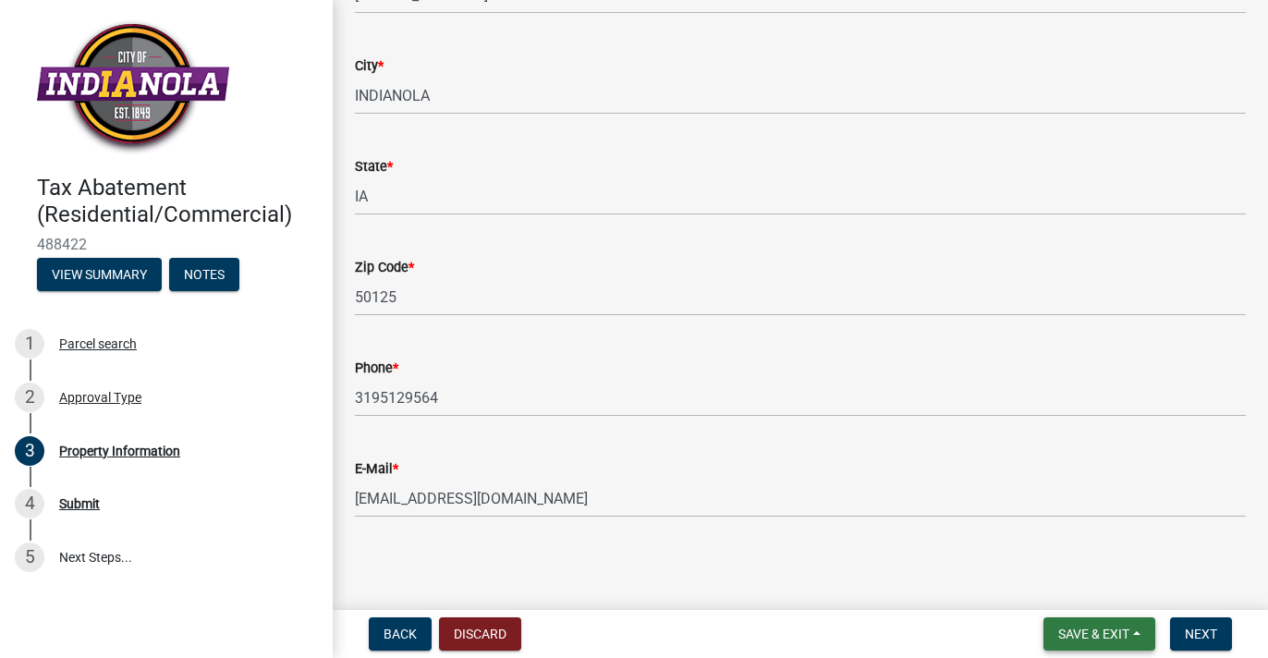
click at [1089, 632] on span "Save & Exit" at bounding box center [1093, 634] width 71 height 15
click at [1044, 532] on button "Save" at bounding box center [1082, 541] width 148 height 44
click at [1198, 633] on span "Next" at bounding box center [1201, 634] width 32 height 15
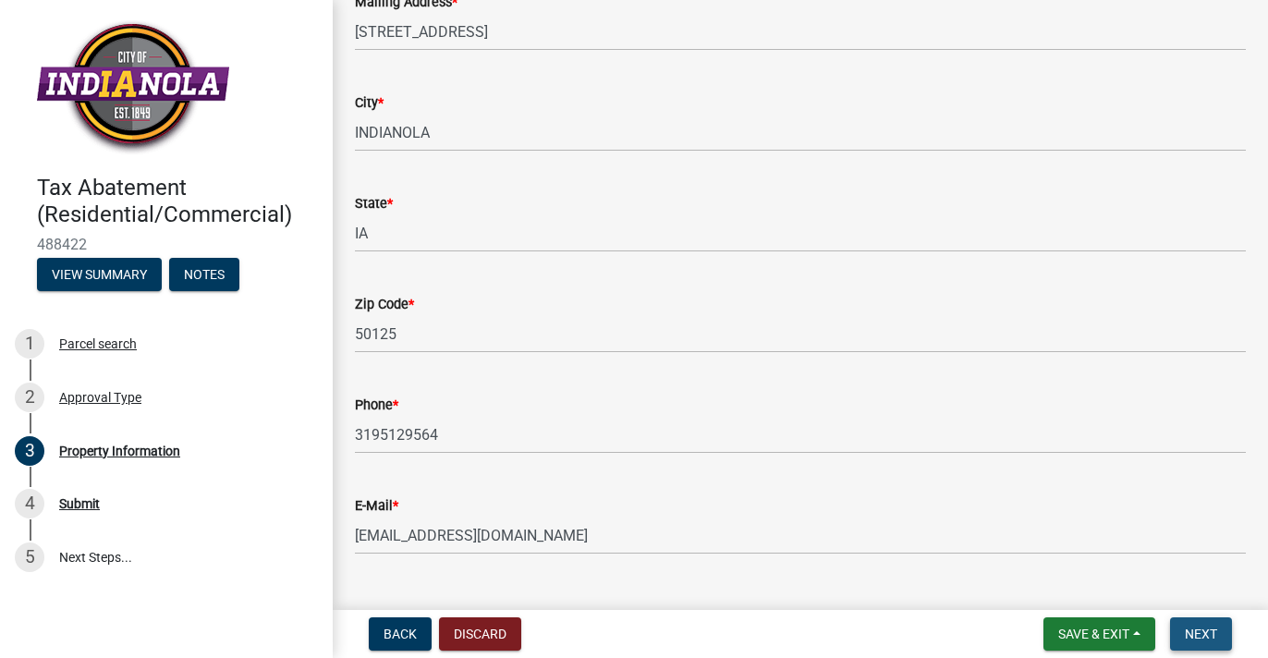
click at [1201, 633] on span "Next" at bounding box center [1201, 634] width 32 height 15
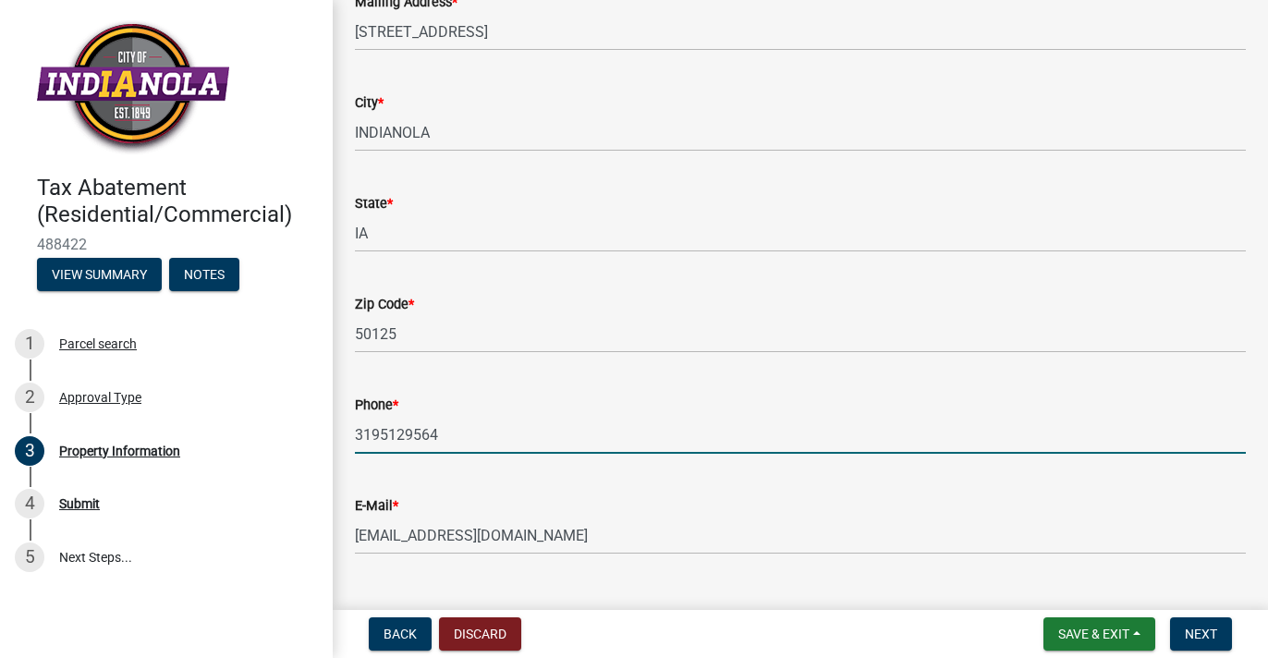
click at [379, 430] on input "3195129564" at bounding box center [800, 435] width 891 height 38
click at [409, 430] on input "319 5129564" at bounding box center [800, 435] width 891 height 38
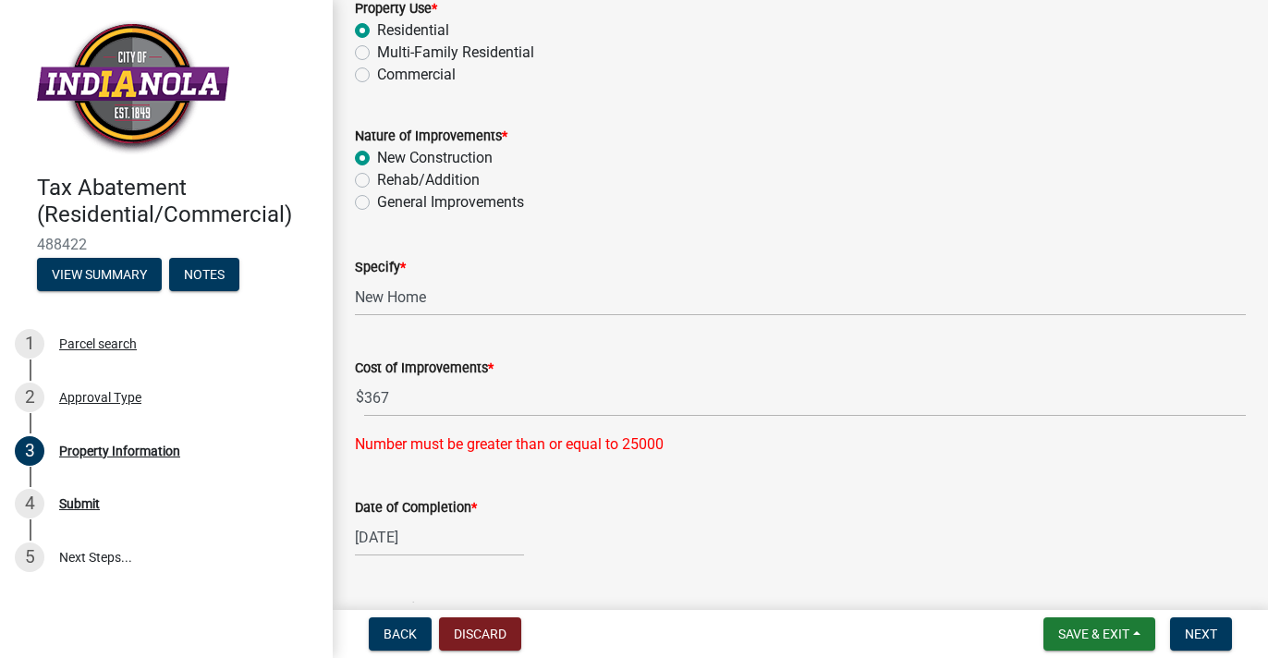
scroll to position [348, 0]
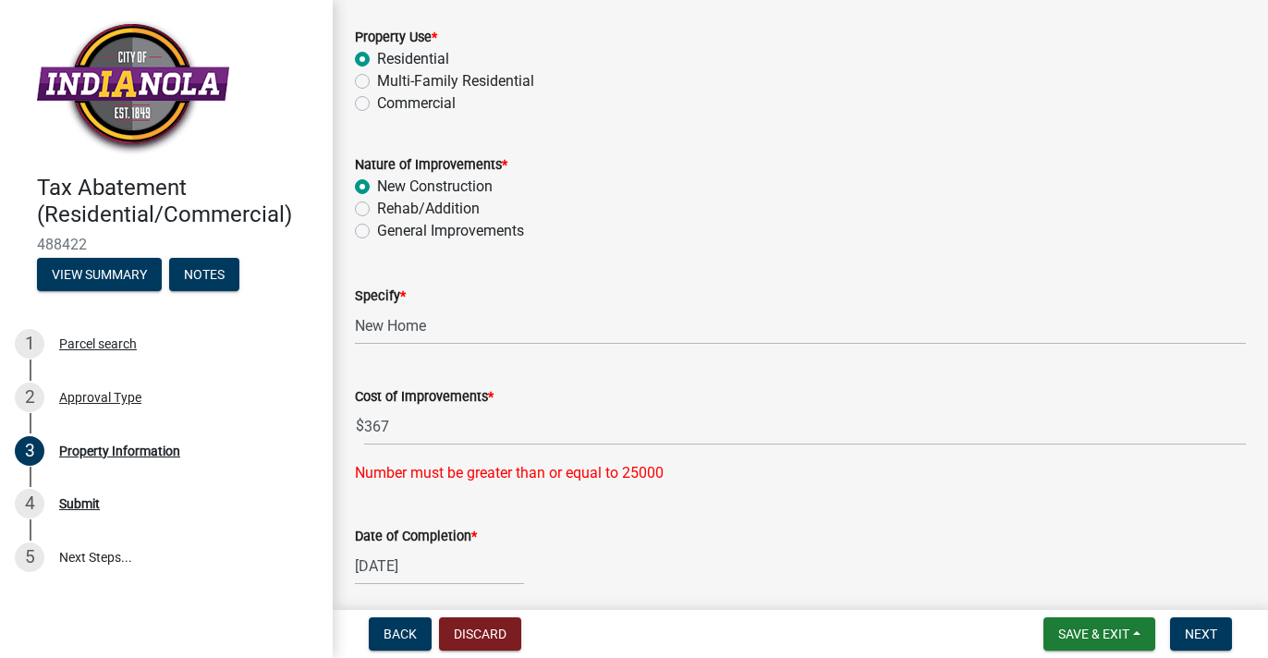
type input "[PHONE_NUMBER]"
click at [387, 421] on input "367" at bounding box center [805, 427] width 882 height 38
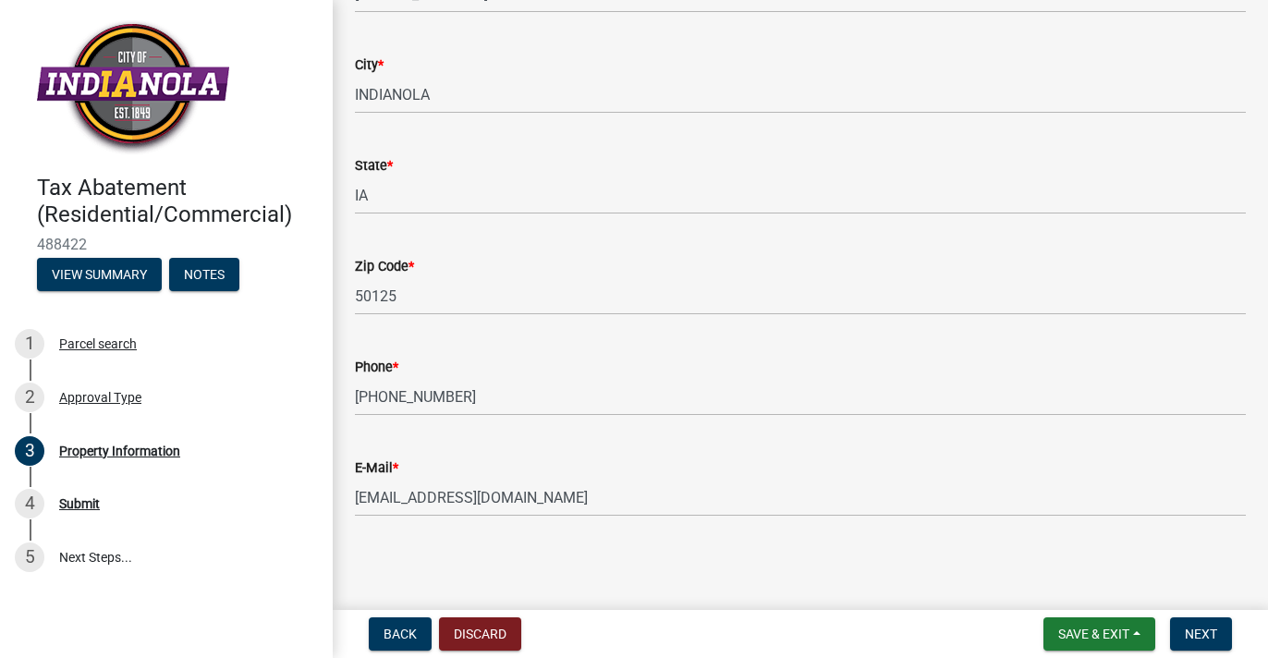
scroll to position [1265, 0]
type input "367000"
click at [1199, 630] on span "Next" at bounding box center [1201, 634] width 32 height 15
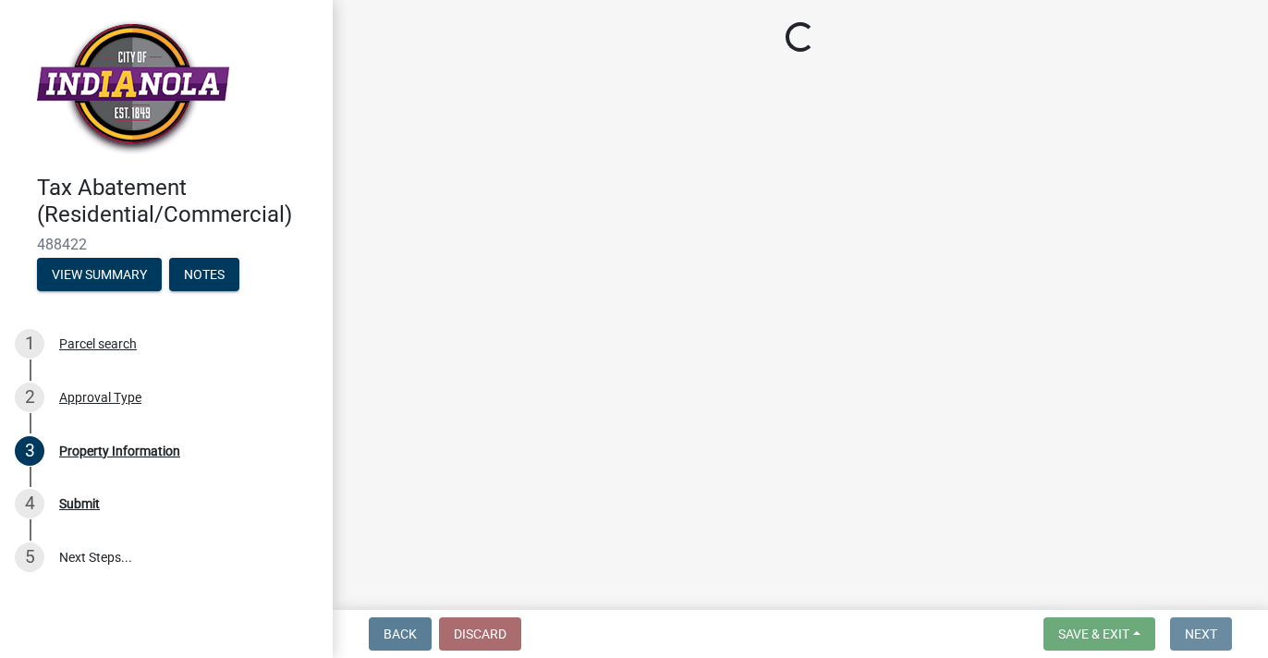
scroll to position [0, 0]
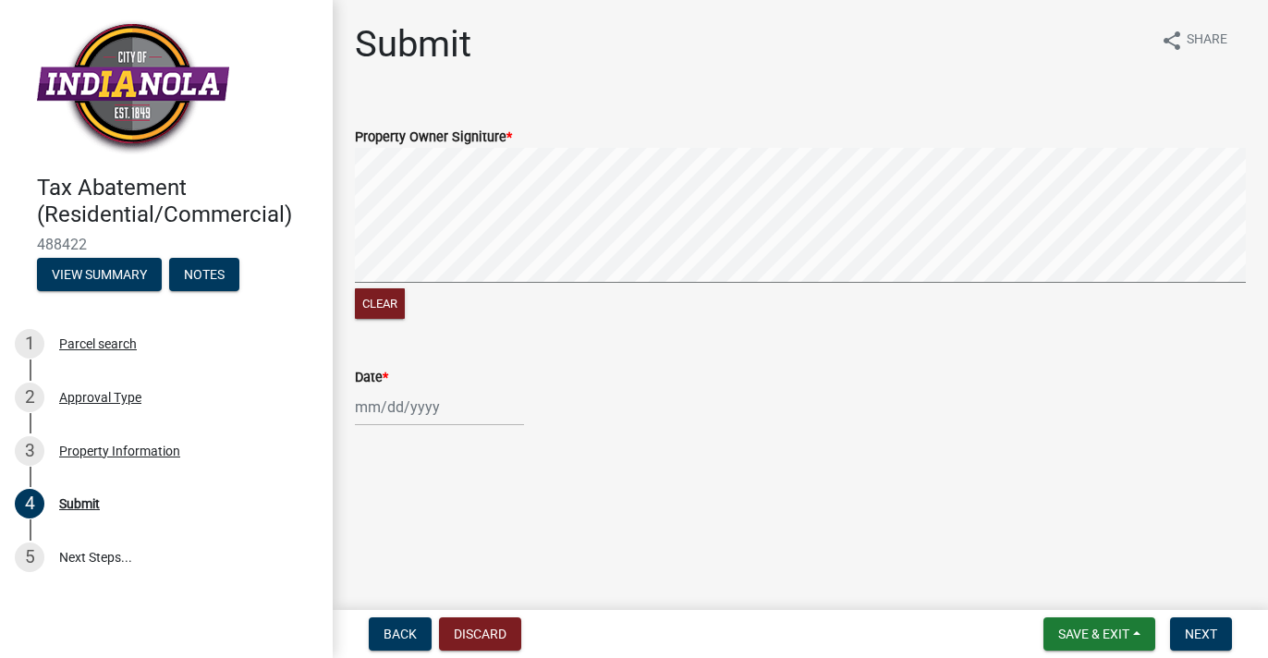
click at [683, 396] on wm-data-entity-input-list "Property Owner Signiture * Clear Date *" at bounding box center [800, 273] width 891 height 339
click at [1084, 79] on div "Submit share Share Property Owner Signiture * Clear Date *" at bounding box center [800, 240] width 919 height 437
select select "10"
select select "2025"
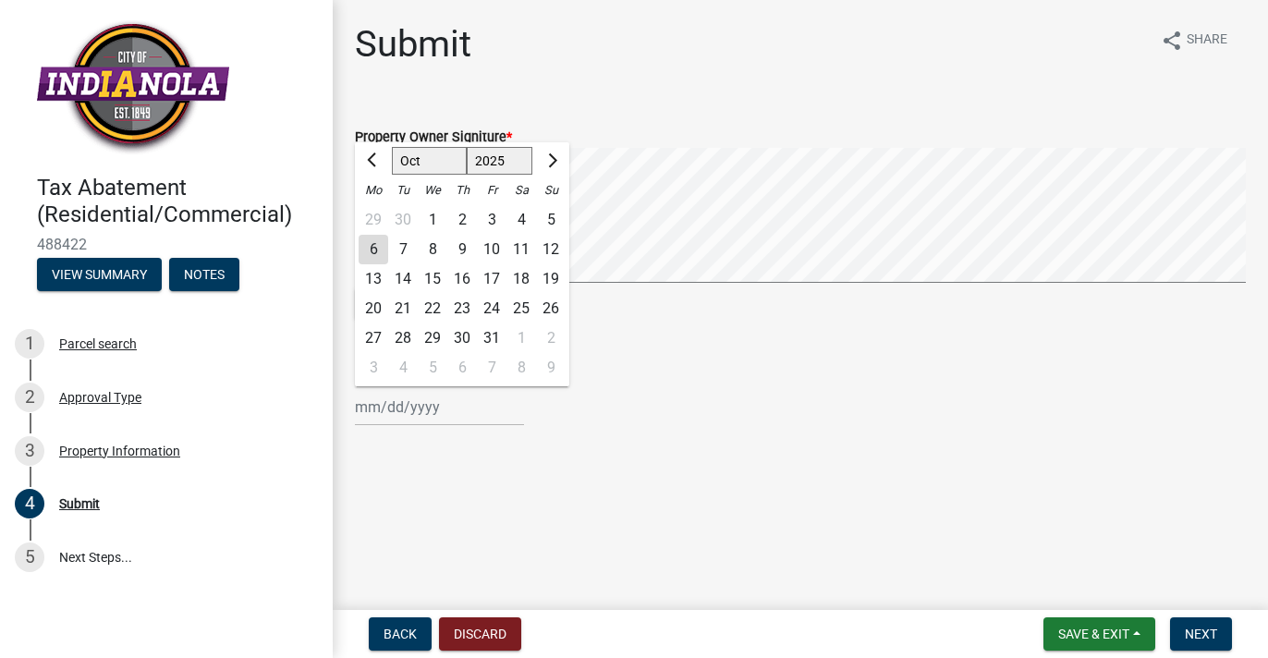
click at [382, 410] on input "Date *" at bounding box center [439, 407] width 169 height 38
click at [402, 248] on div "7" at bounding box center [403, 250] width 30 height 30
type input "10/07/2025"
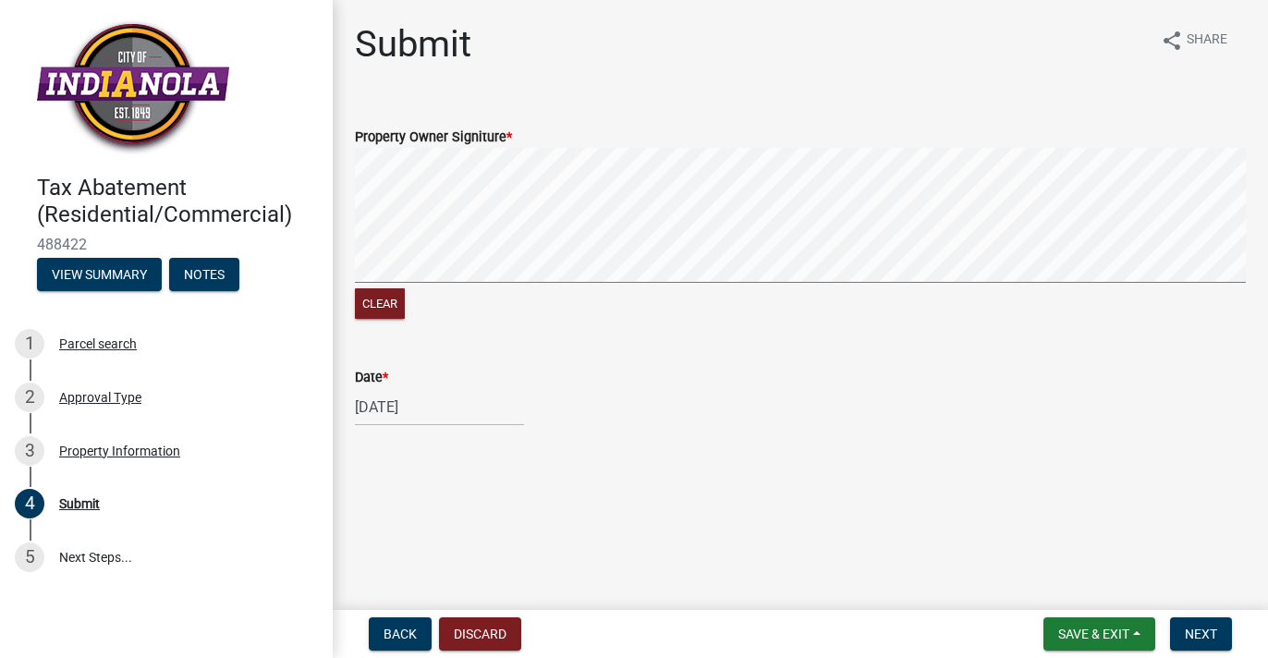
select select "10"
select select "2025"
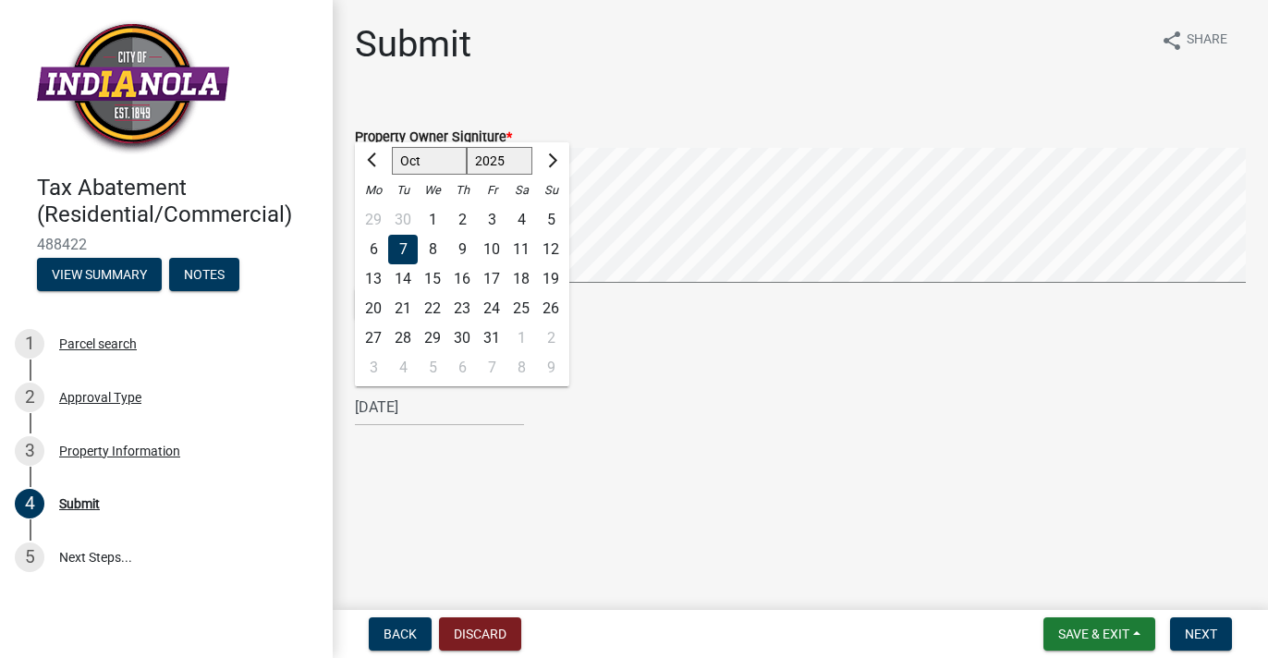
click at [394, 407] on div "10/07/2025 Jan Feb Mar Apr May Jun Jul Aug Sep Oct Nov Dec 1525 1526 1527 1528 …" at bounding box center [439, 407] width 169 height 38
click at [368, 244] on div "6" at bounding box center [374, 250] width 30 height 30
type input "10/06/2025"
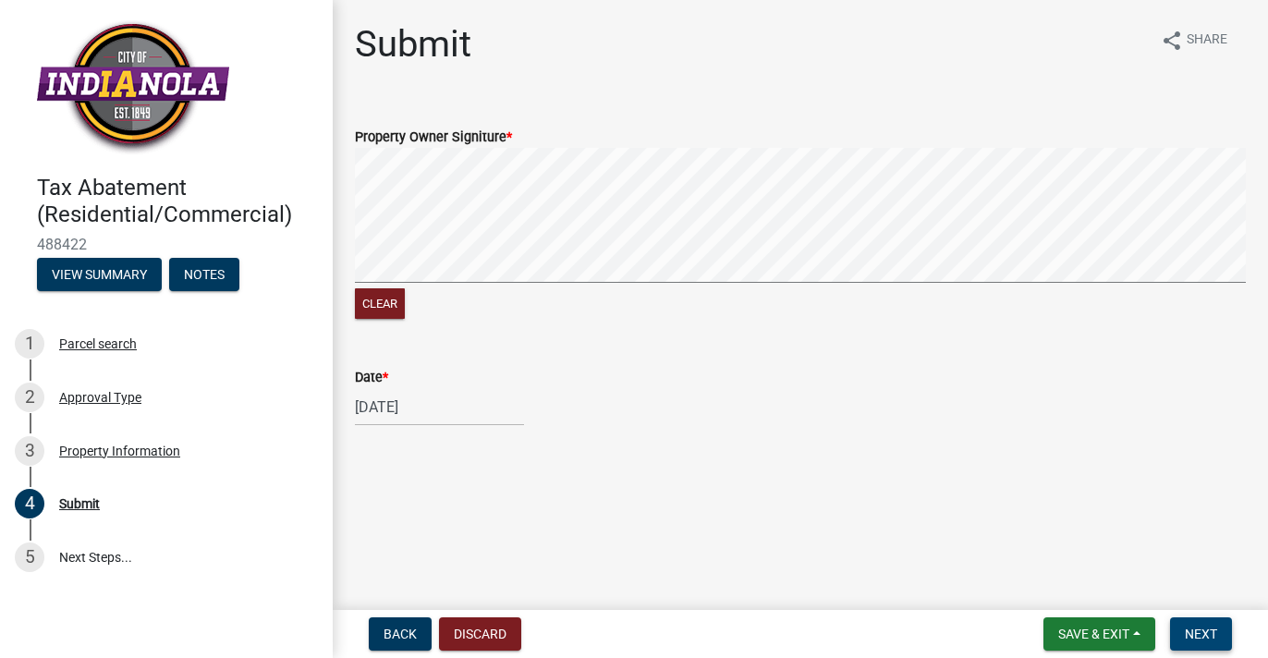
click at [1197, 631] on span "Next" at bounding box center [1201, 634] width 32 height 15
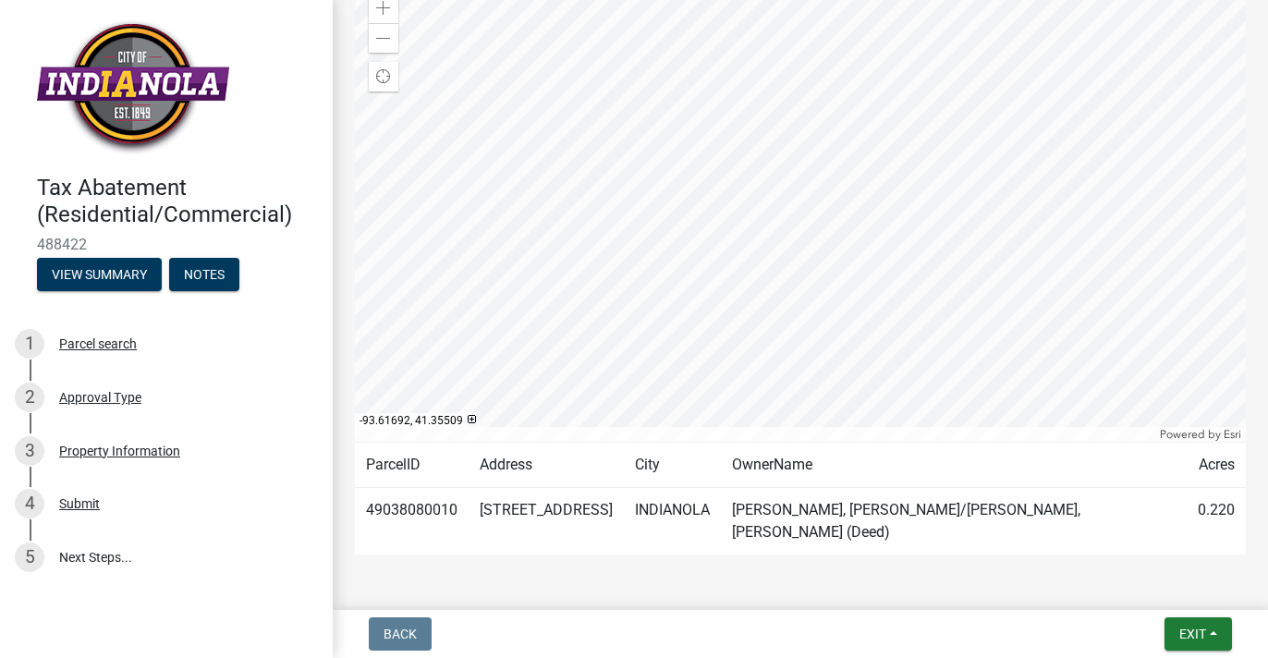
scroll to position [280, 0]
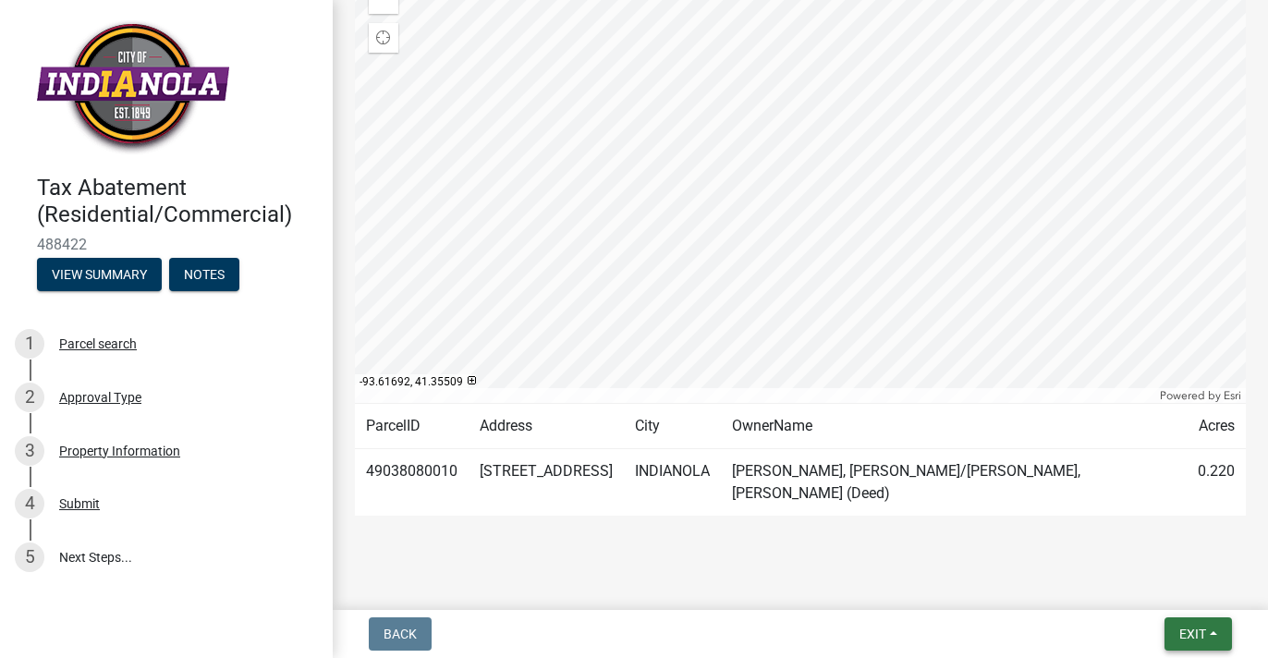
click at [1189, 636] on span "Exit" at bounding box center [1192, 634] width 27 height 15
click at [1121, 584] on button "Save & Exit" at bounding box center [1159, 586] width 148 height 44
